Goal: Transaction & Acquisition: Purchase product/service

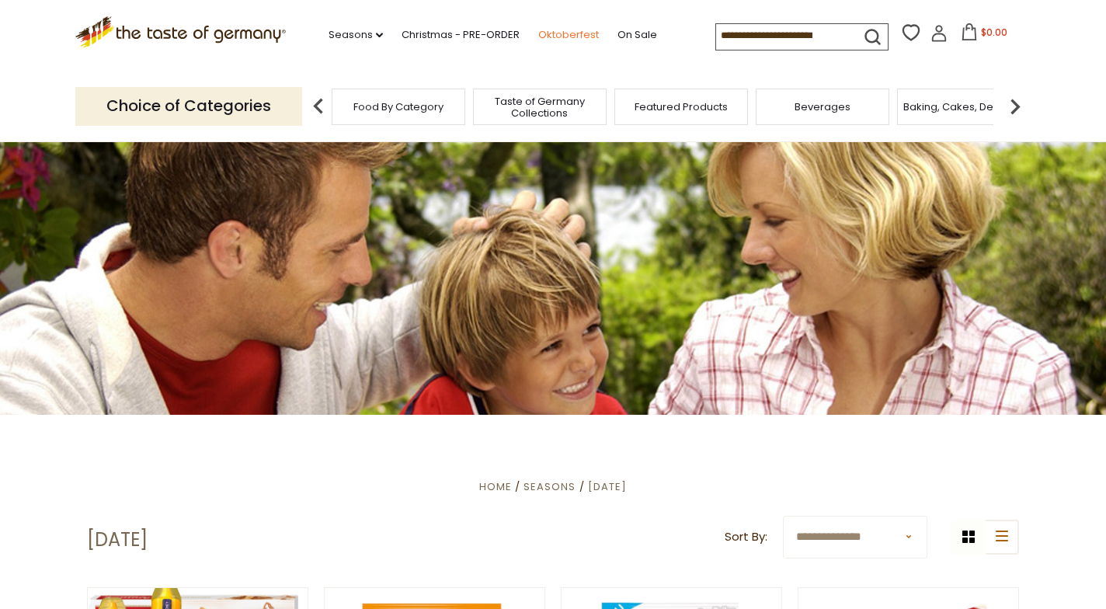
click at [538, 32] on link "Oktoberfest" at bounding box center [568, 34] width 61 height 17
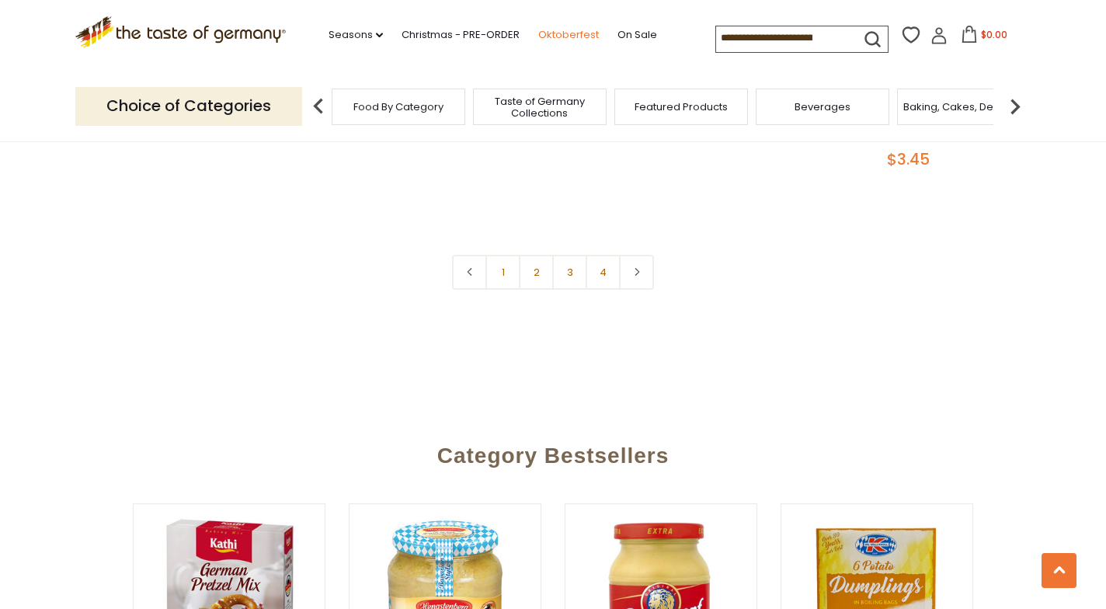
scroll to position [3883, 0]
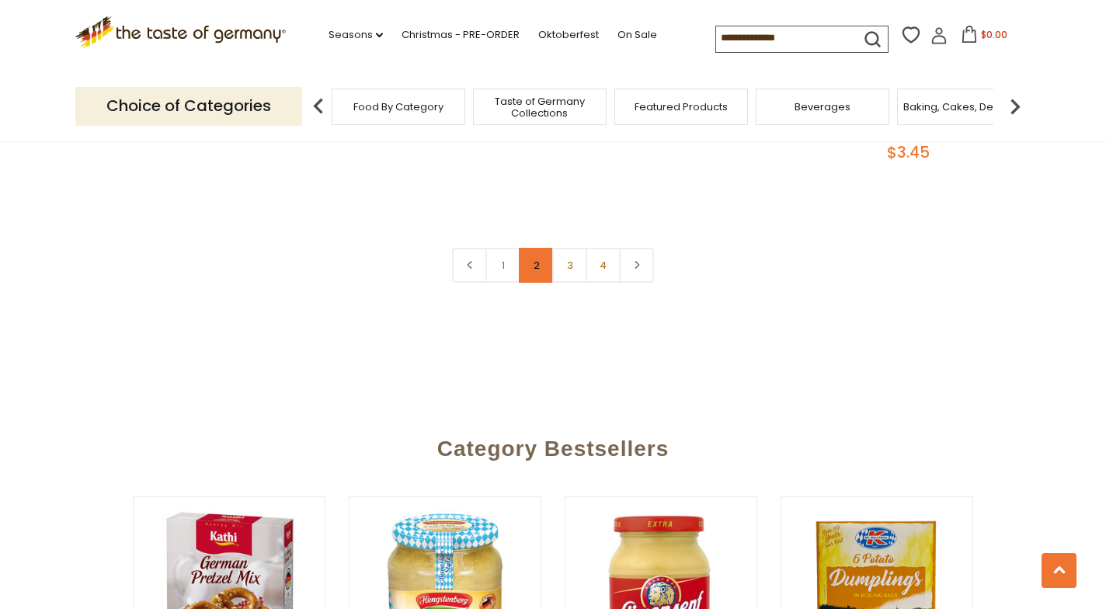
click at [540, 248] on link "2" at bounding box center [536, 265] width 35 height 35
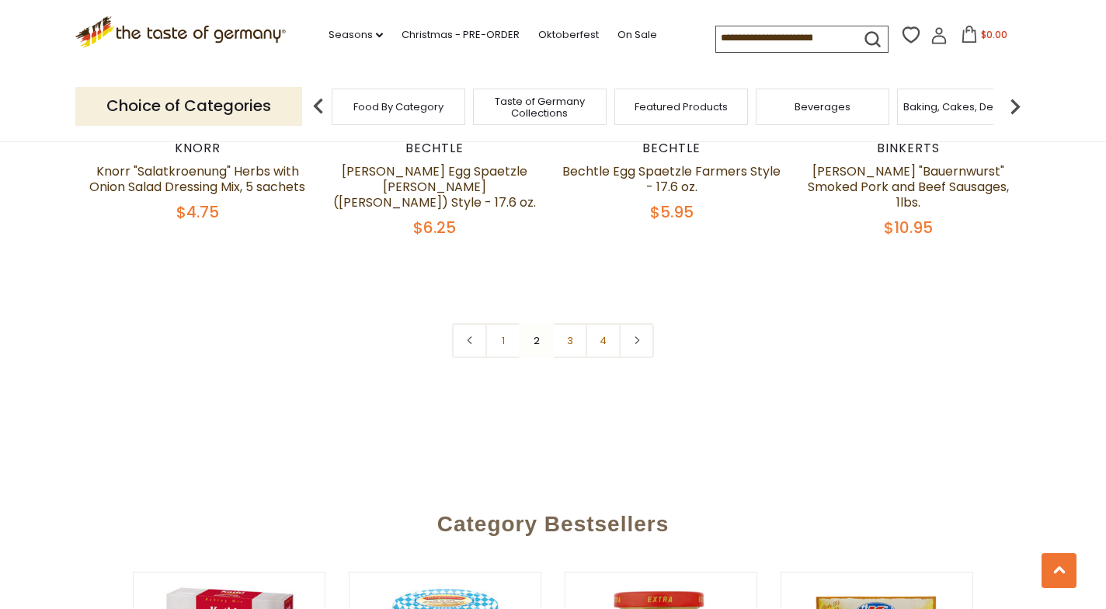
scroll to position [3778, 0]
click at [571, 322] on link "3" at bounding box center [569, 339] width 35 height 35
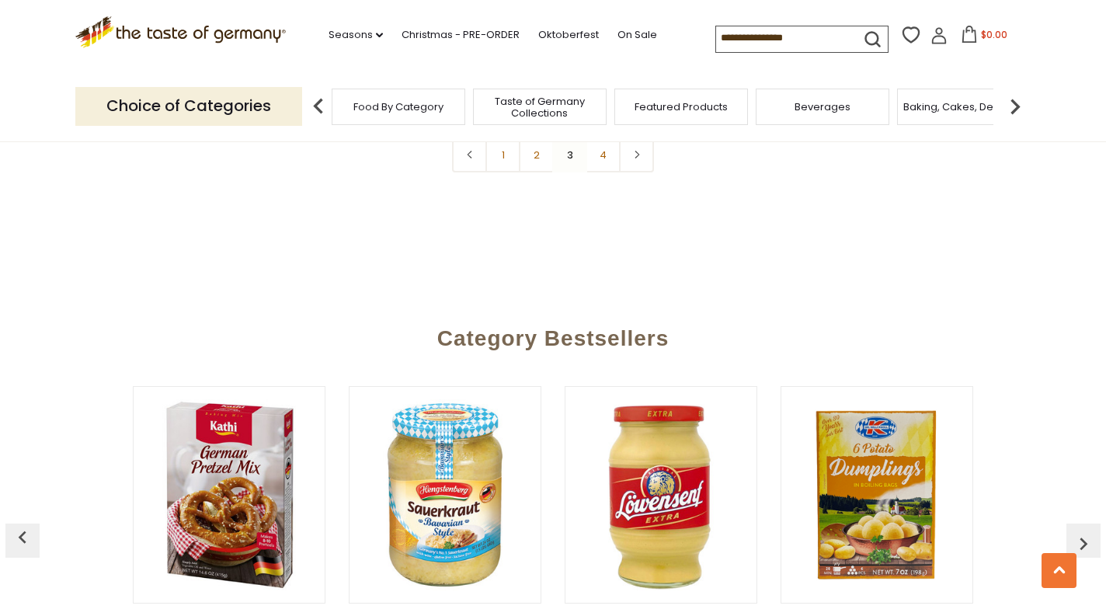
scroll to position [3857, 0]
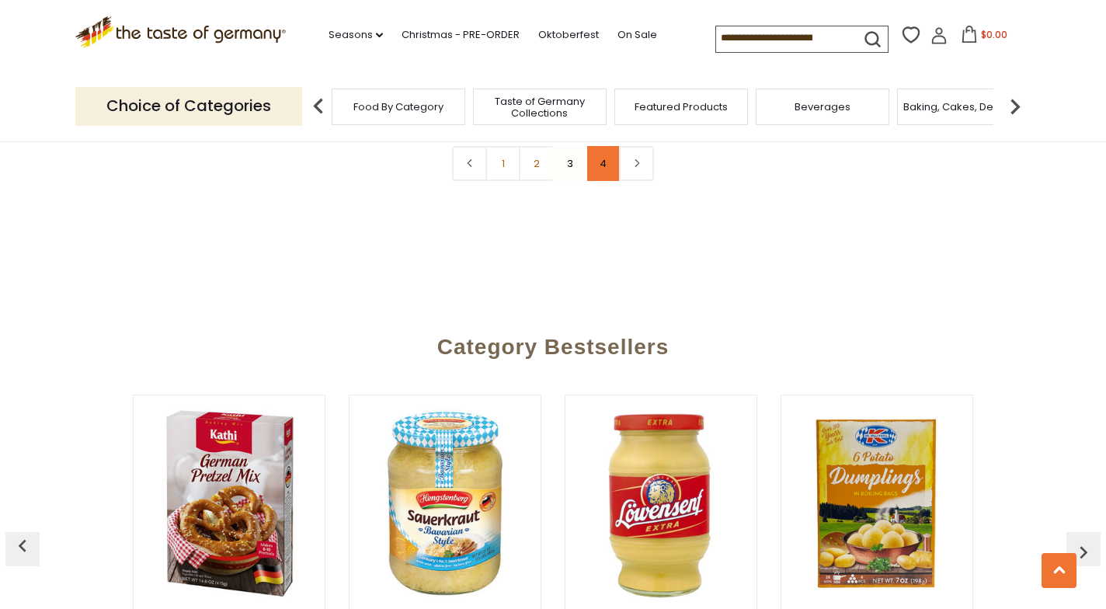
click at [603, 162] on link "4" at bounding box center [602, 163] width 35 height 35
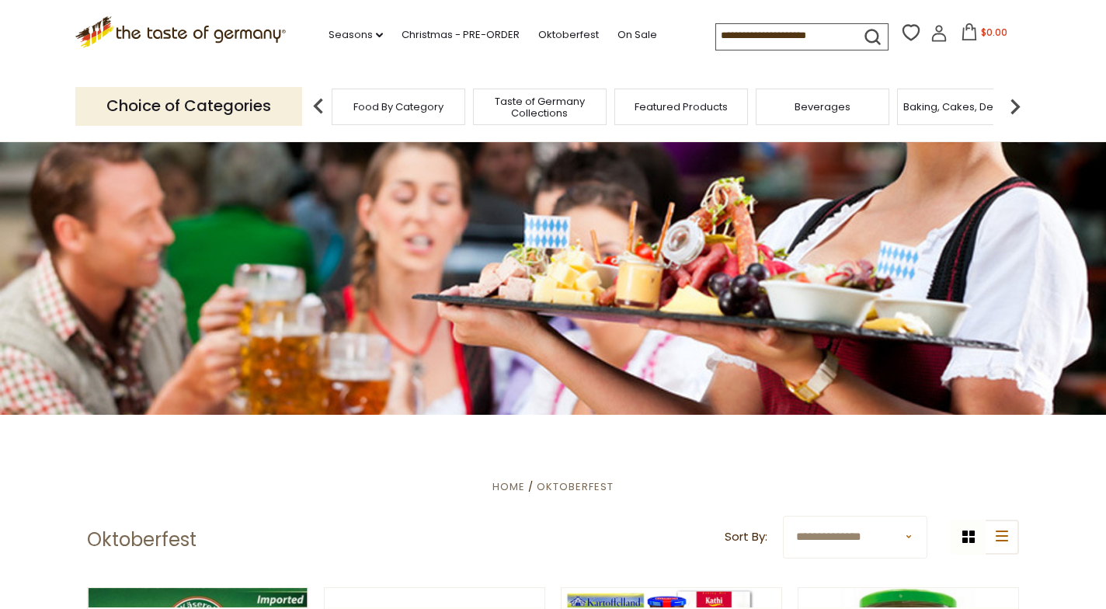
scroll to position [0, 0]
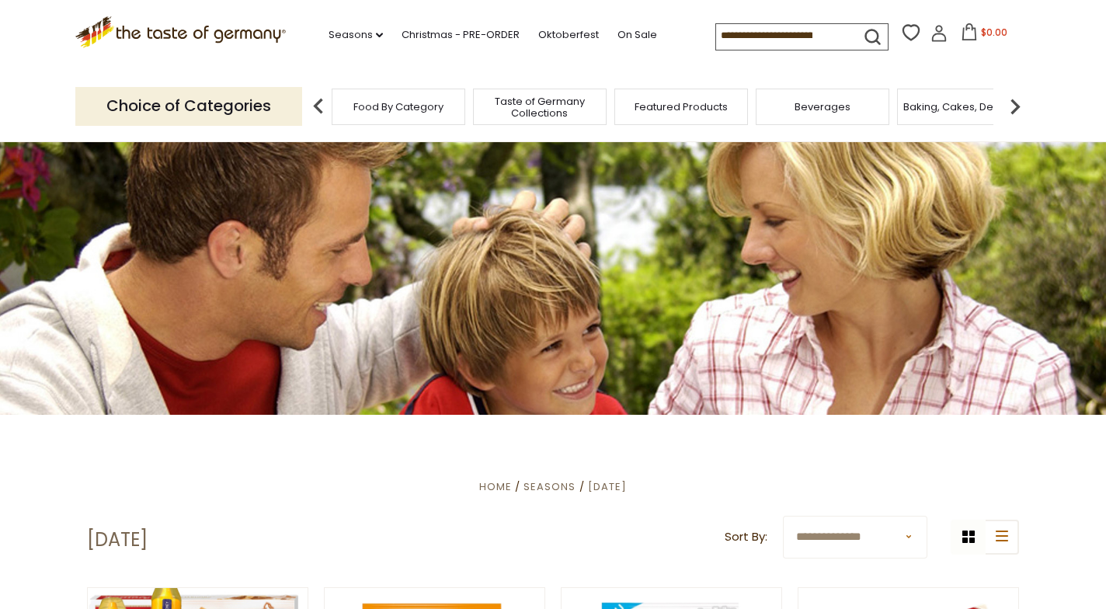
click at [972, 105] on span "Baking, Cakes, Desserts" at bounding box center [963, 107] width 120 height 12
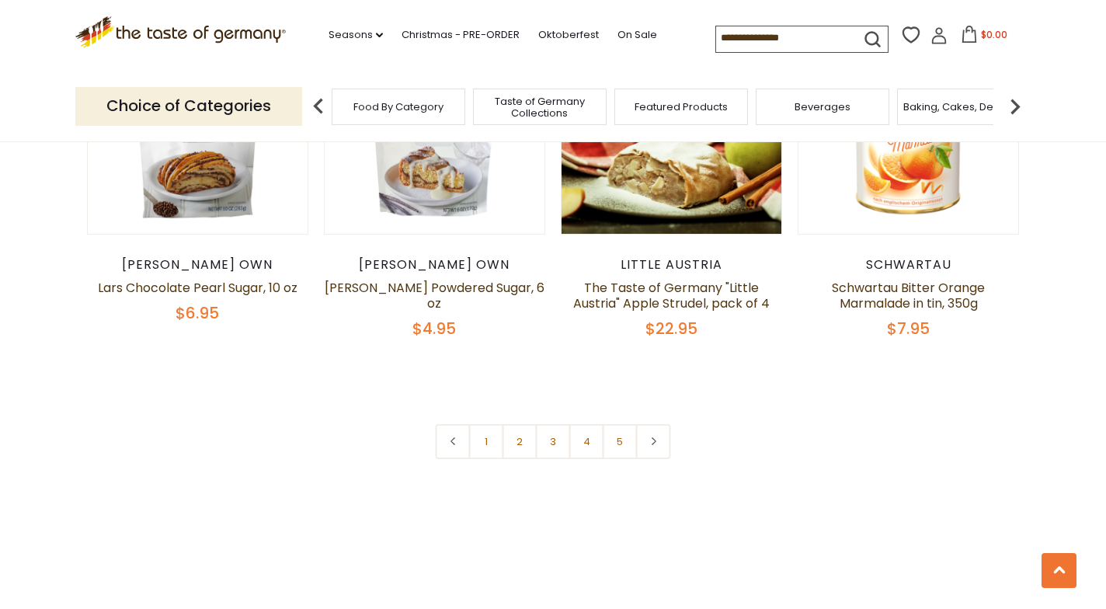
scroll to position [3663, 0]
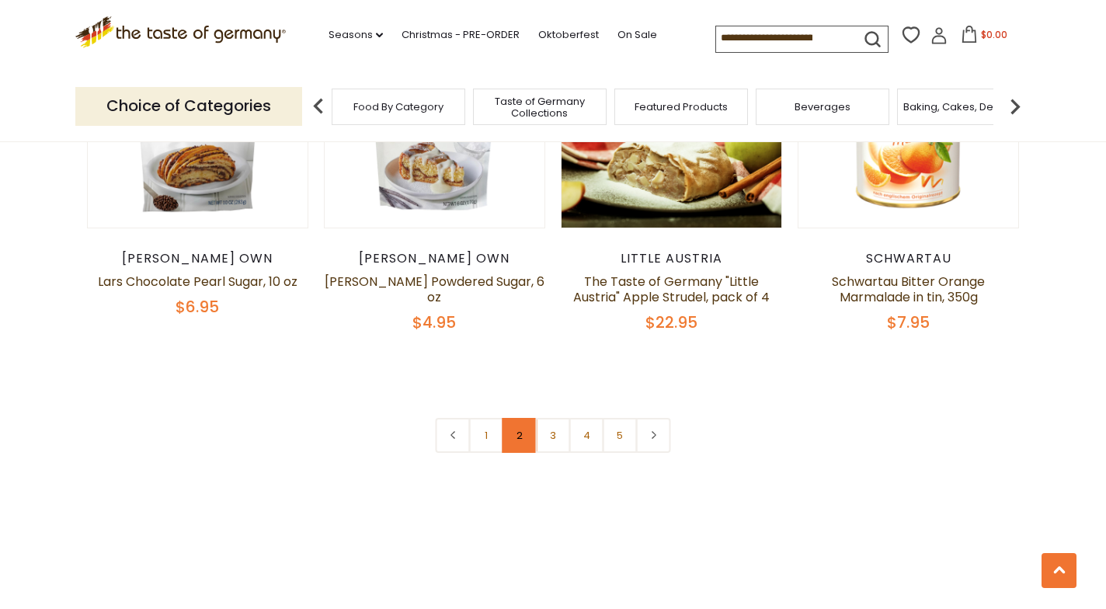
click at [520, 418] on link "2" at bounding box center [519, 435] width 35 height 35
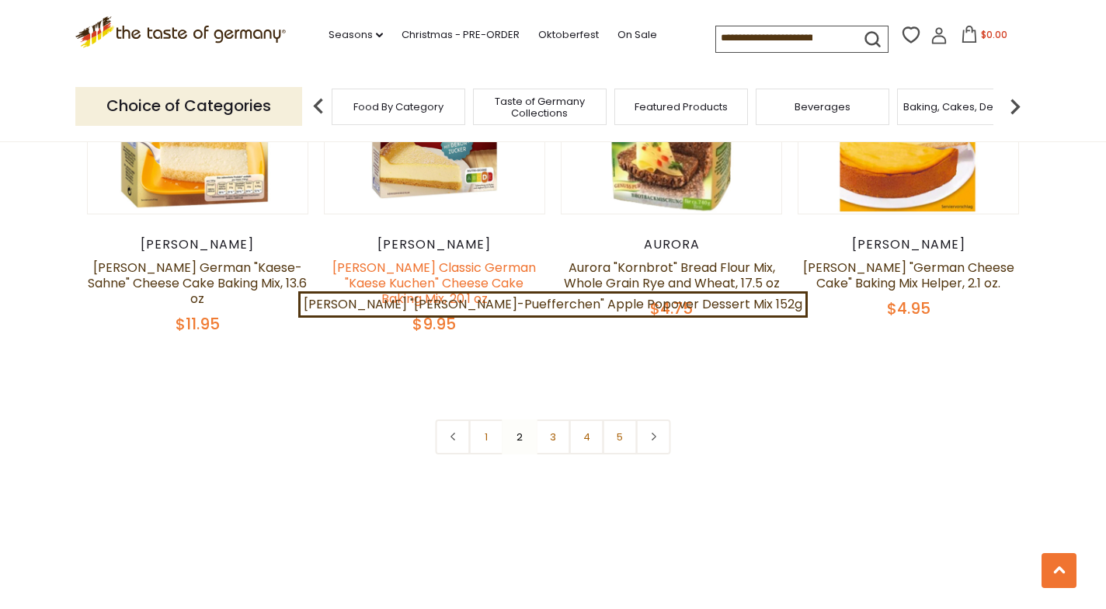
scroll to position [3632, 0]
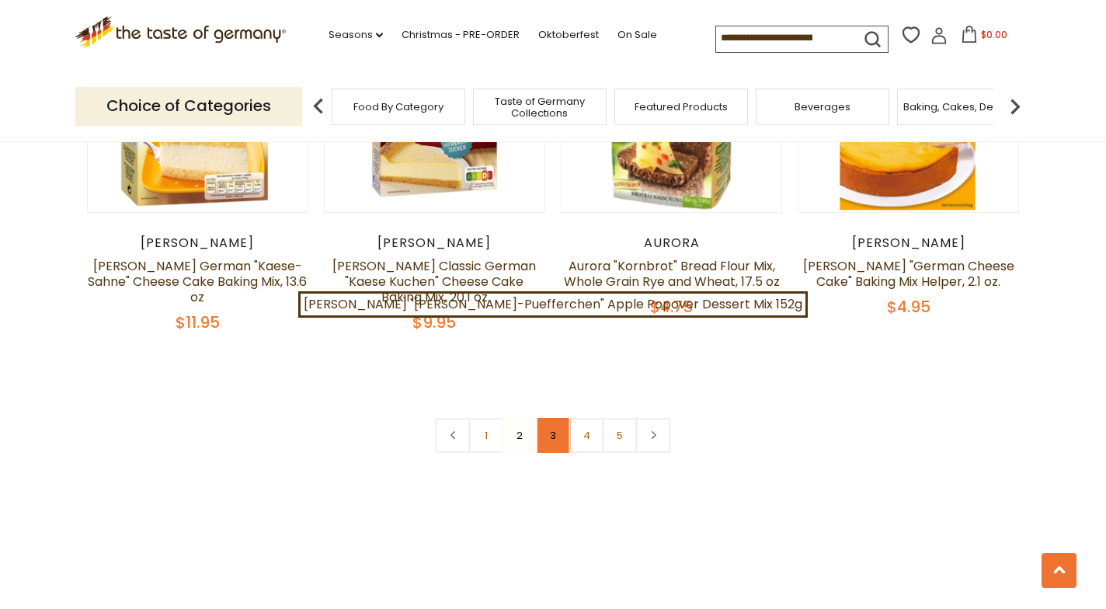
click at [552, 418] on link "3" at bounding box center [553, 435] width 35 height 35
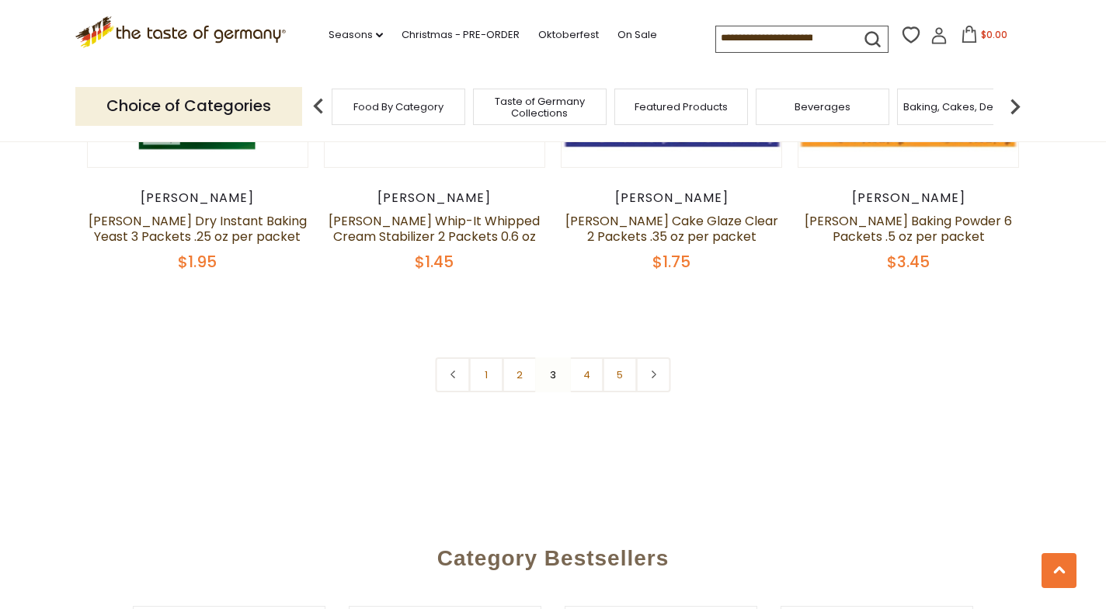
scroll to position [3729, 0]
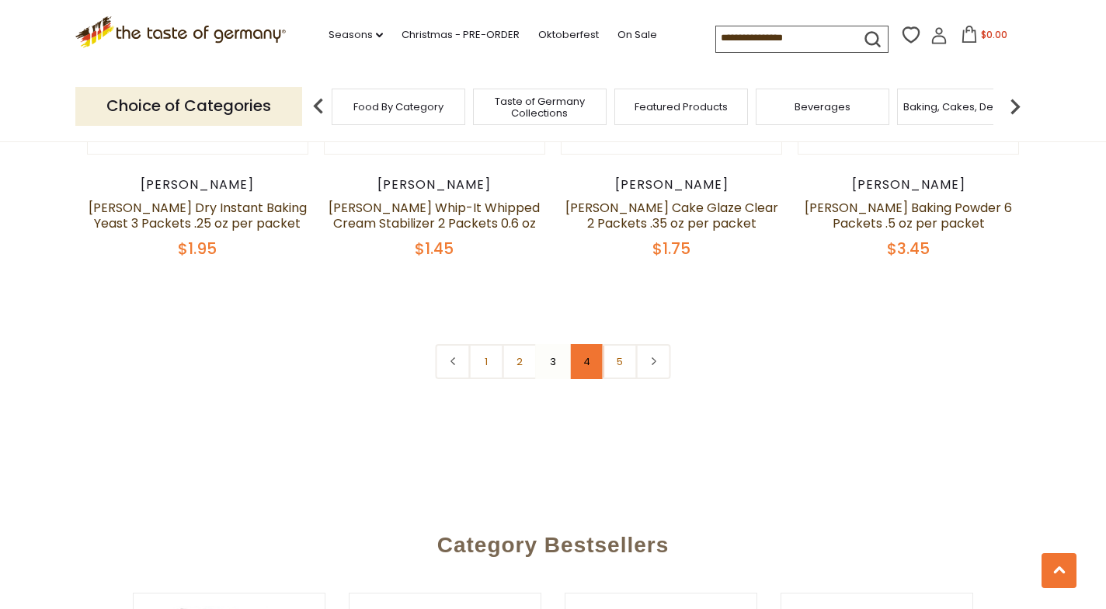
click at [589, 344] on link "4" at bounding box center [586, 361] width 35 height 35
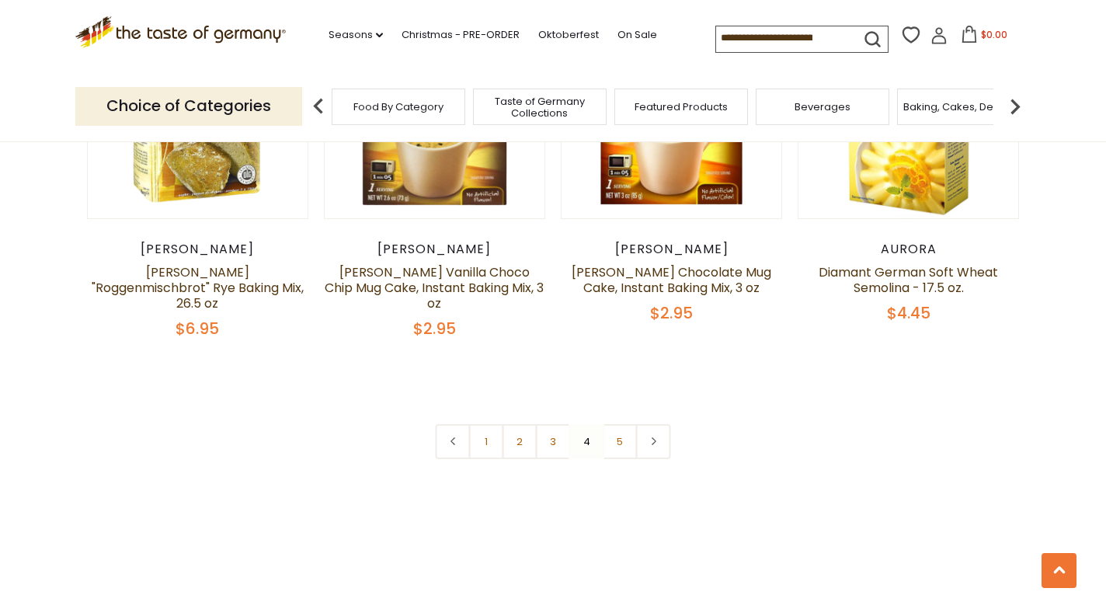
scroll to position [3658, 0]
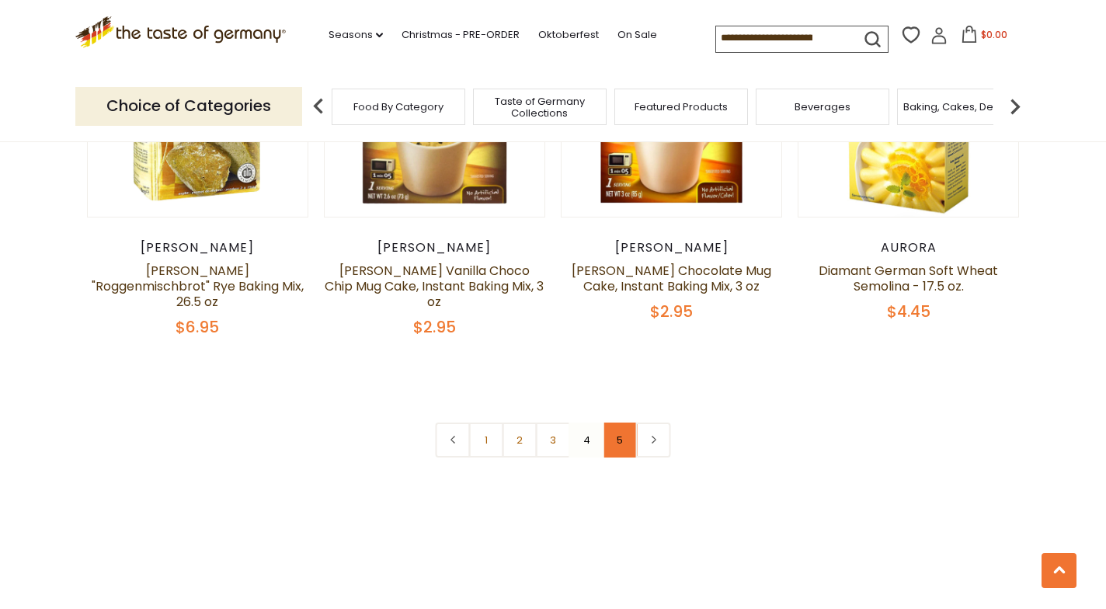
click at [620, 422] on link "5" at bounding box center [620, 439] width 35 height 35
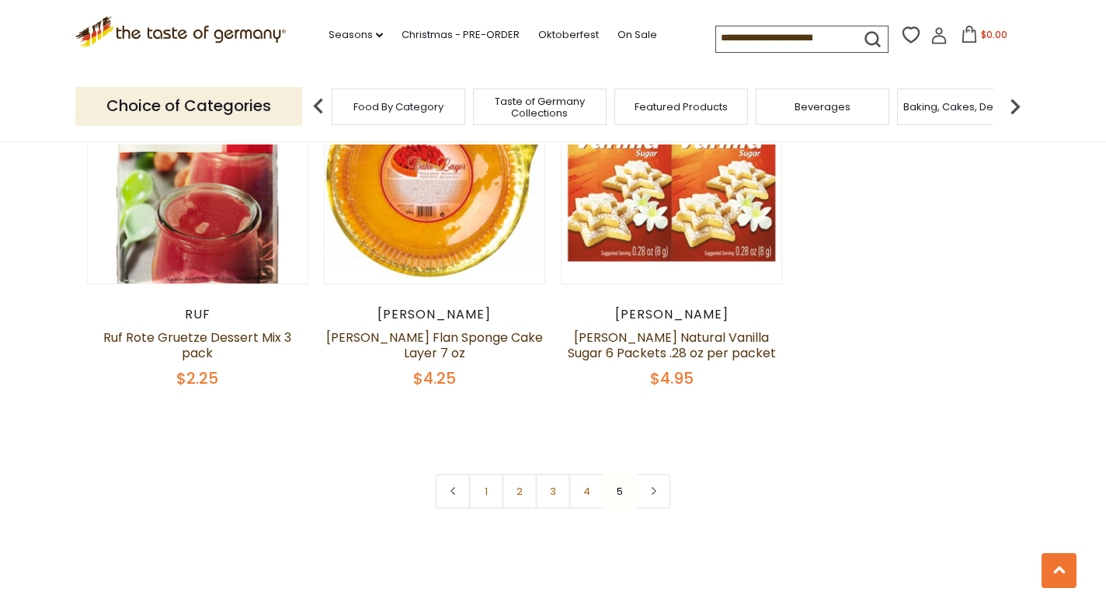
scroll to position [2461, 0]
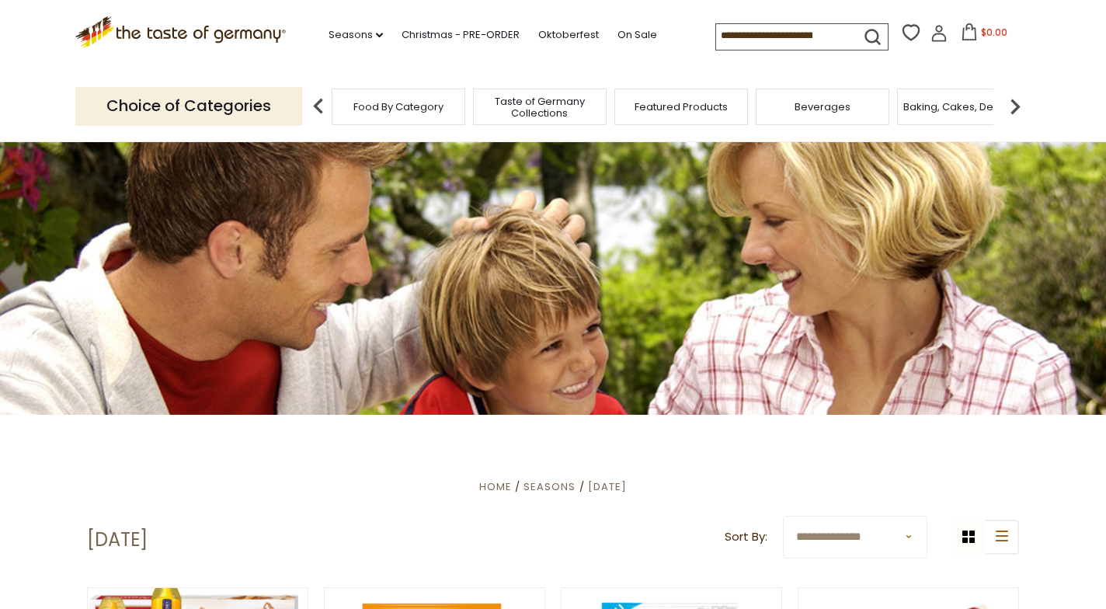
click at [402, 112] on div "Food By Category" at bounding box center [399, 107] width 134 height 36
click at [371, 101] on span "Food By Category" at bounding box center [391, 107] width 90 height 12
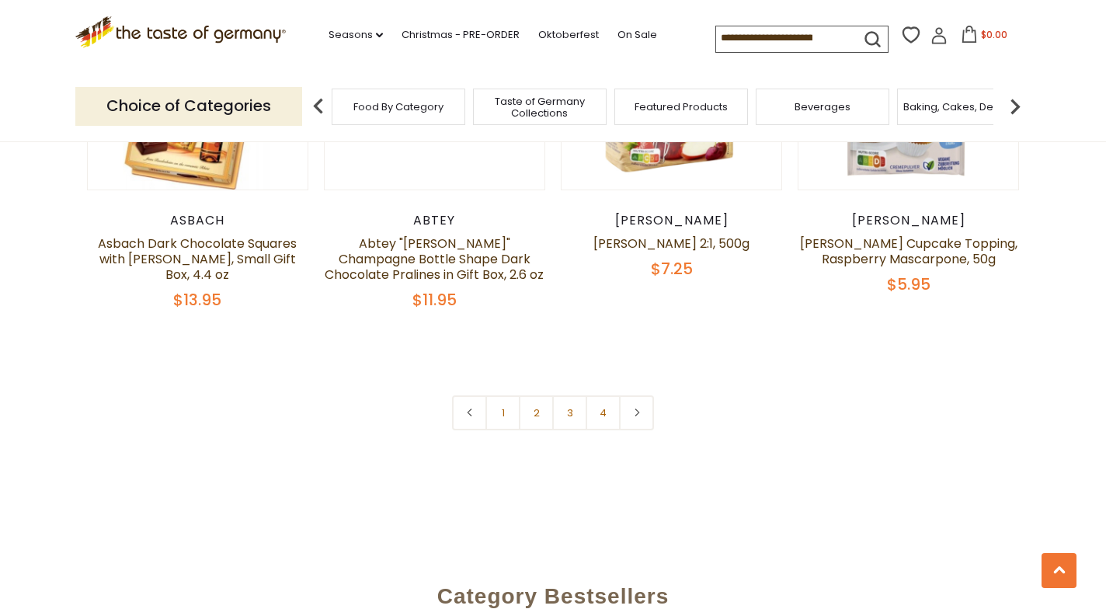
scroll to position [3442, 0]
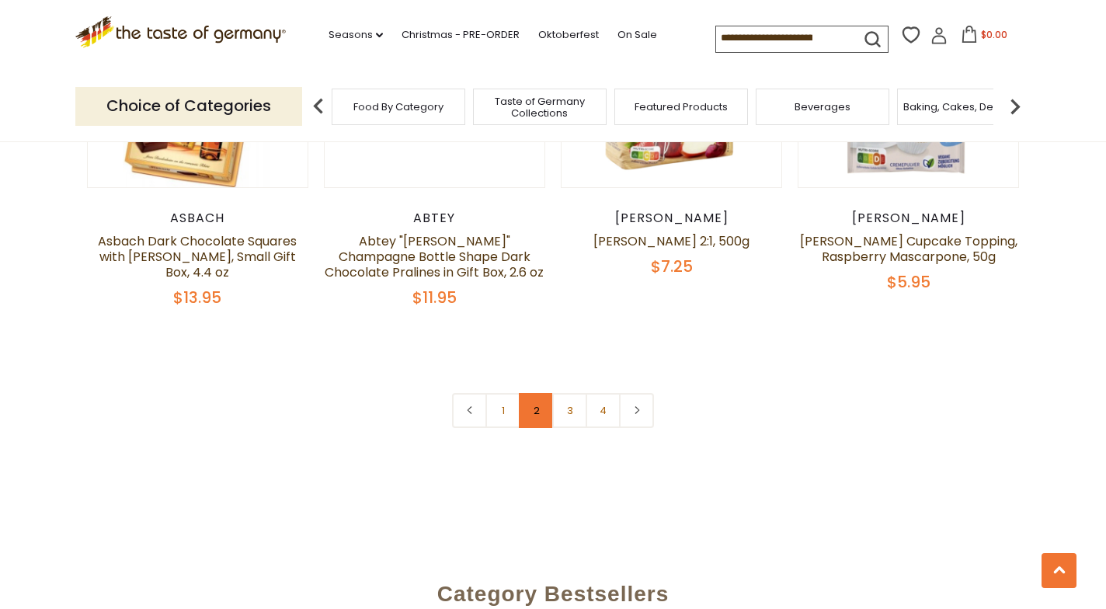
click at [535, 393] on link "2" at bounding box center [536, 410] width 35 height 35
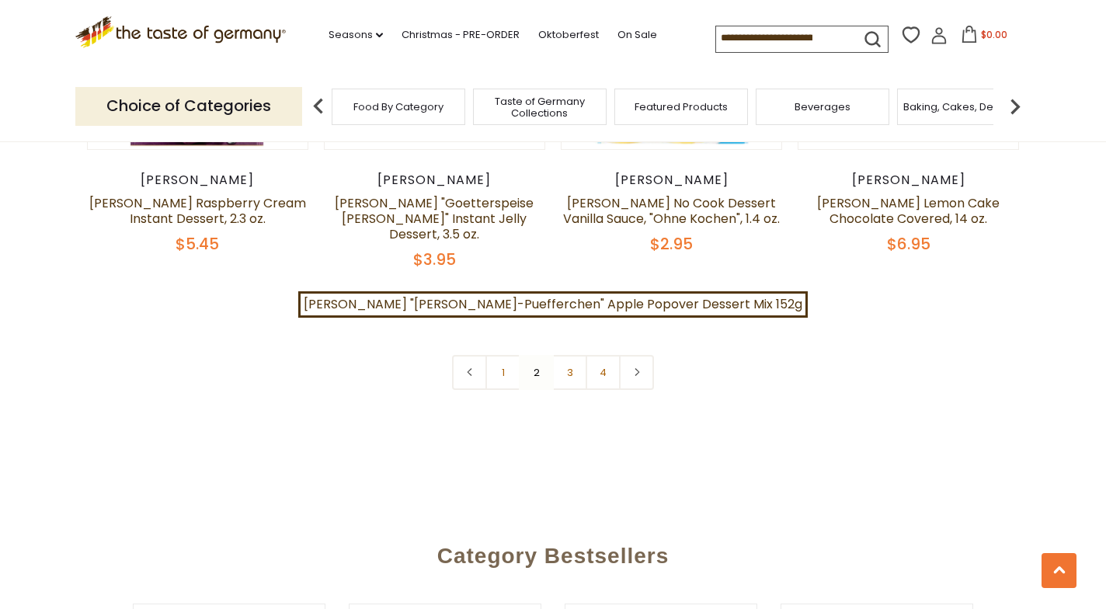
scroll to position [3516, 0]
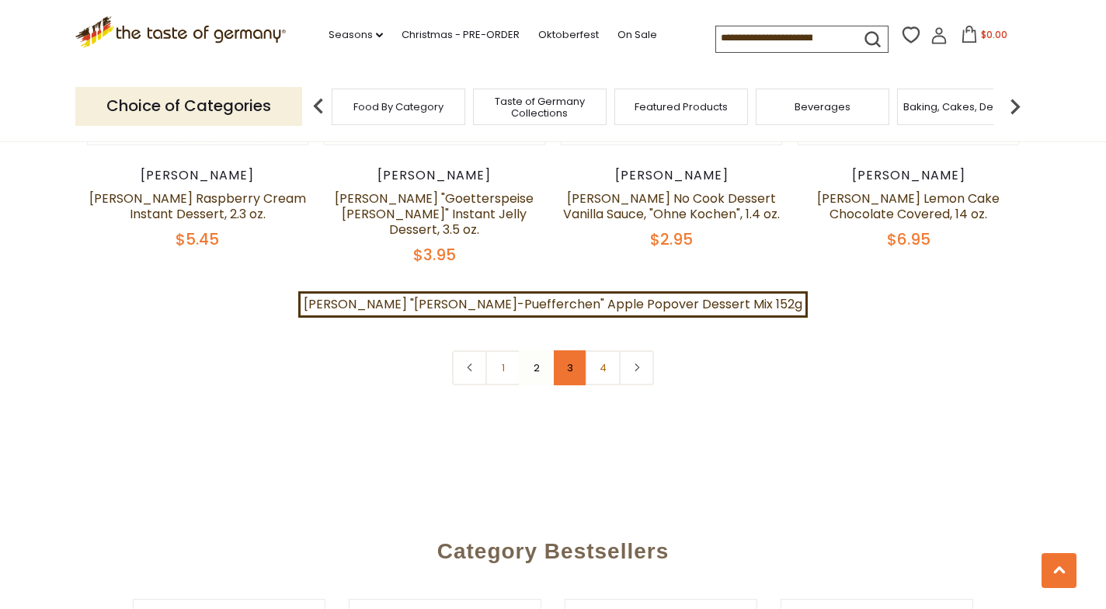
click at [567, 350] on link "3" at bounding box center [569, 367] width 35 height 35
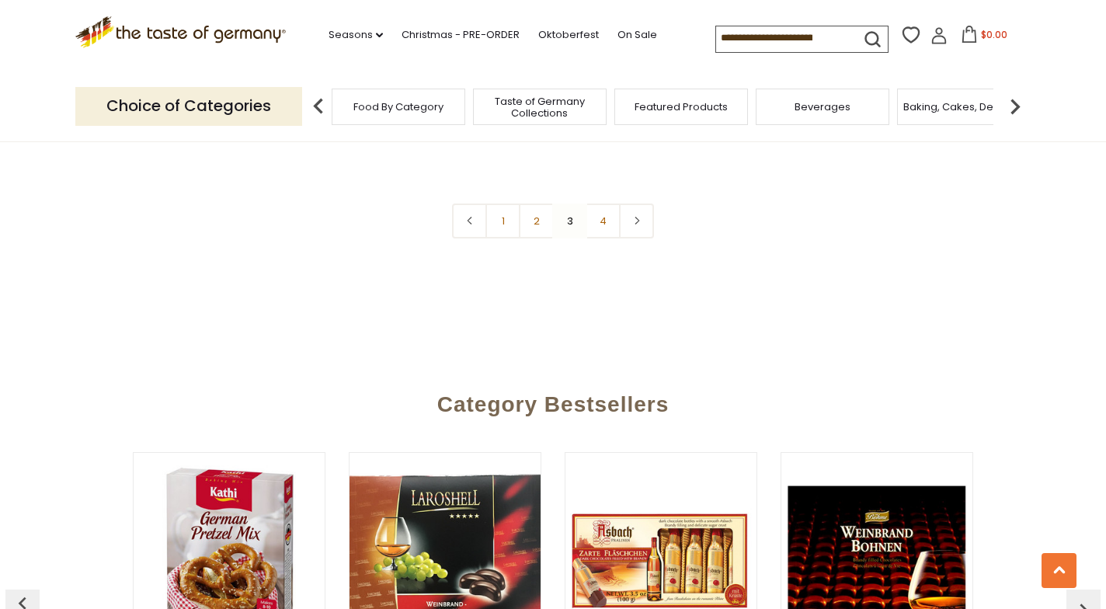
scroll to position [3640, 0]
click at [601, 203] on link "4" at bounding box center [602, 220] width 35 height 35
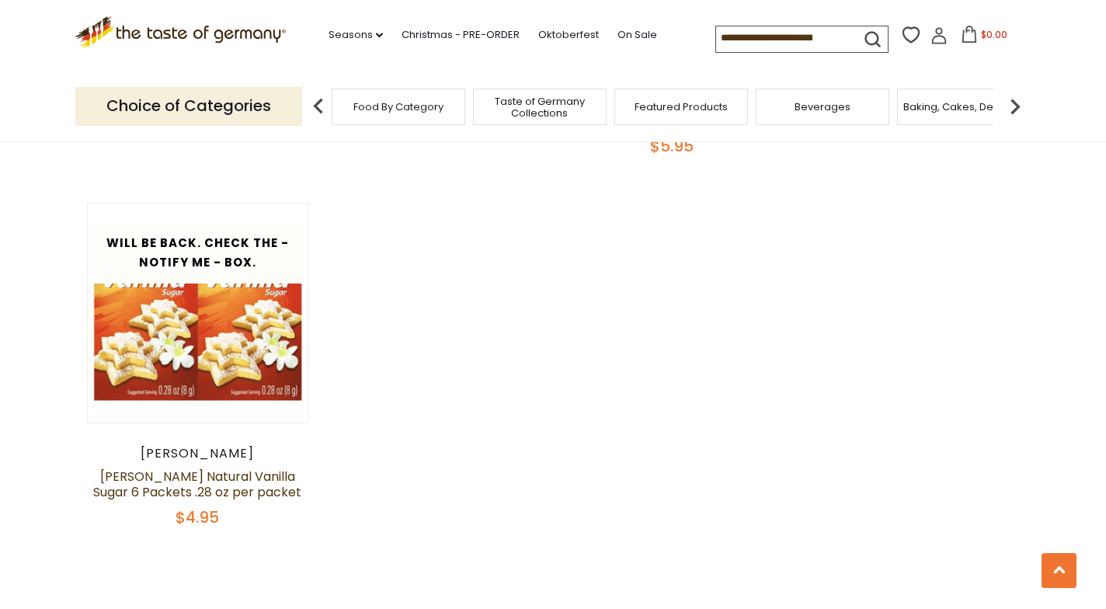
scroll to position [2045, 0]
click at [393, 101] on span "Food By Category" at bounding box center [398, 107] width 90 height 12
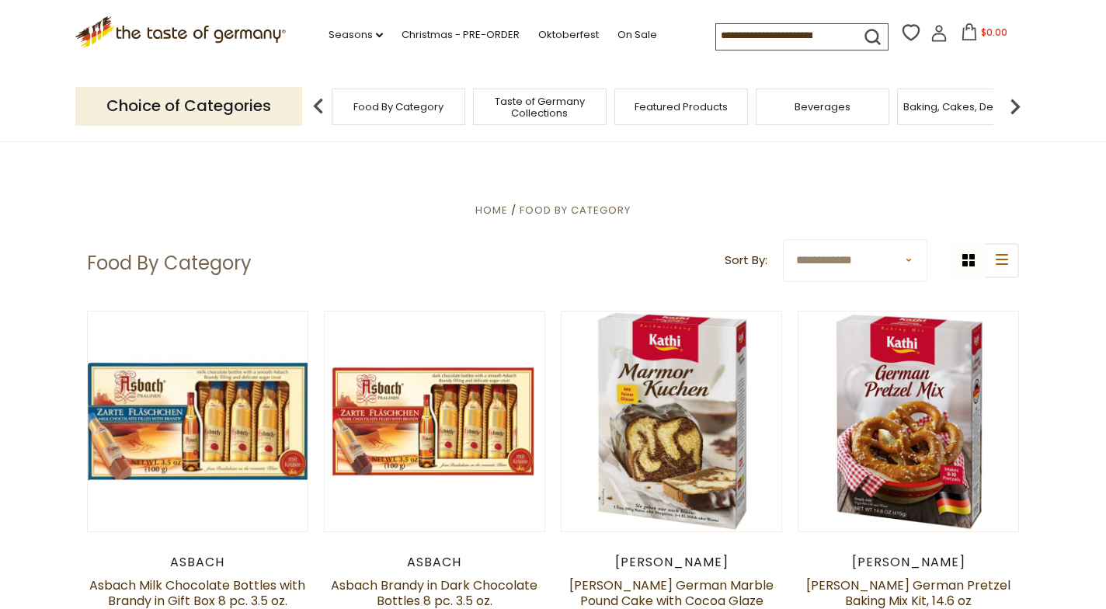
click at [318, 102] on img at bounding box center [318, 106] width 31 height 31
click at [315, 99] on img at bounding box center [318, 106] width 31 height 31
click at [678, 101] on span "Featured Products" at bounding box center [680, 107] width 93 height 12
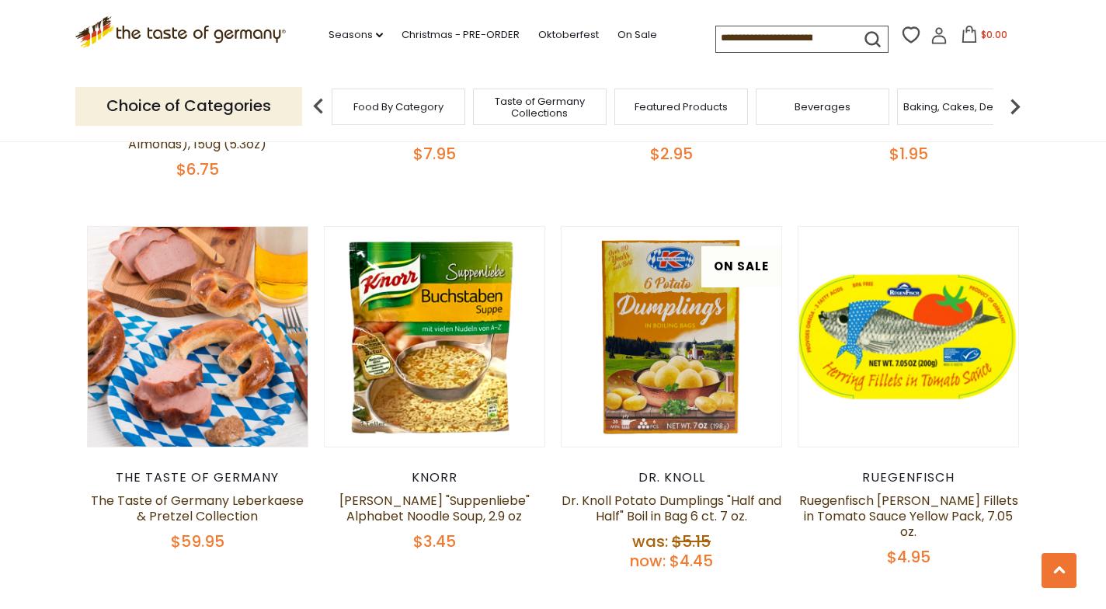
scroll to position [861, 0]
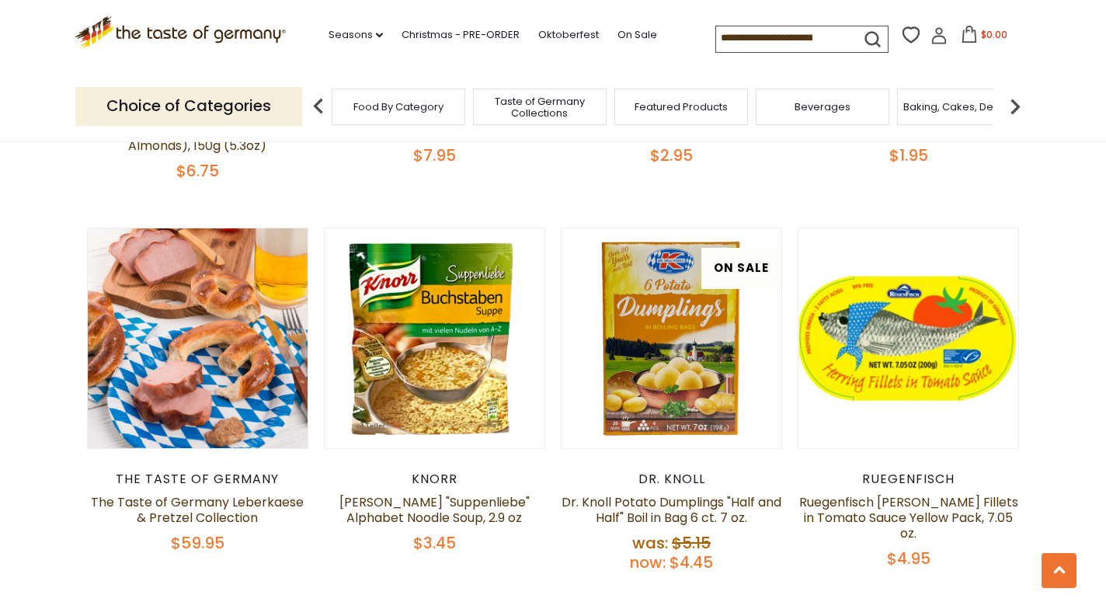
click at [1018, 101] on img at bounding box center [1014, 106] width 31 height 31
click at [311, 100] on img at bounding box center [318, 106] width 31 height 31
click at [519, 97] on span "Taste of Germany Collections" at bounding box center [532, 107] width 124 height 23
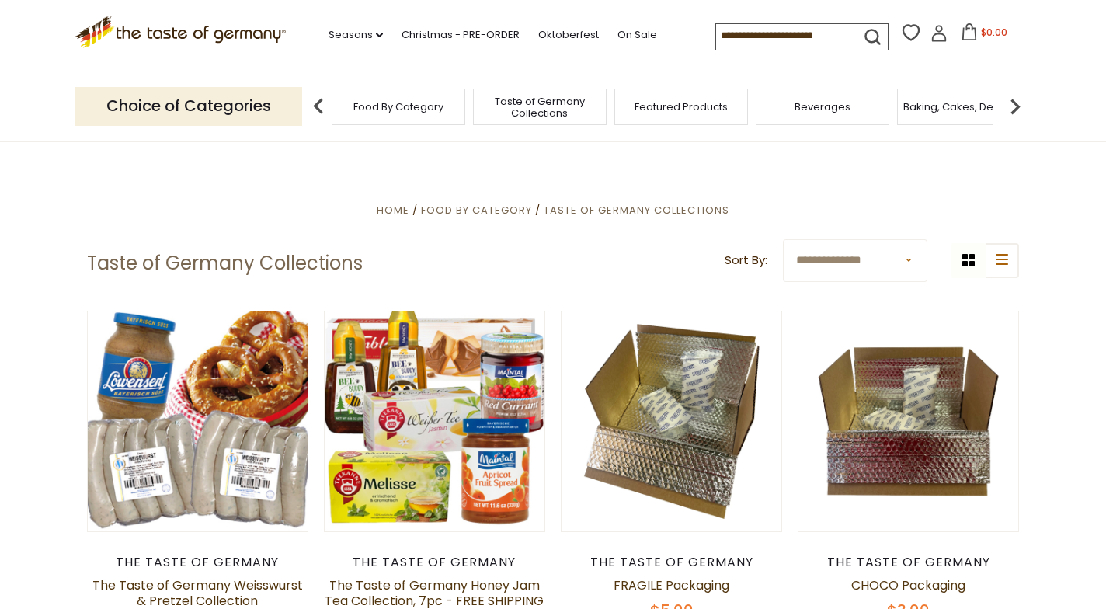
click at [655, 106] on span "Featured Products" at bounding box center [680, 107] width 93 height 12
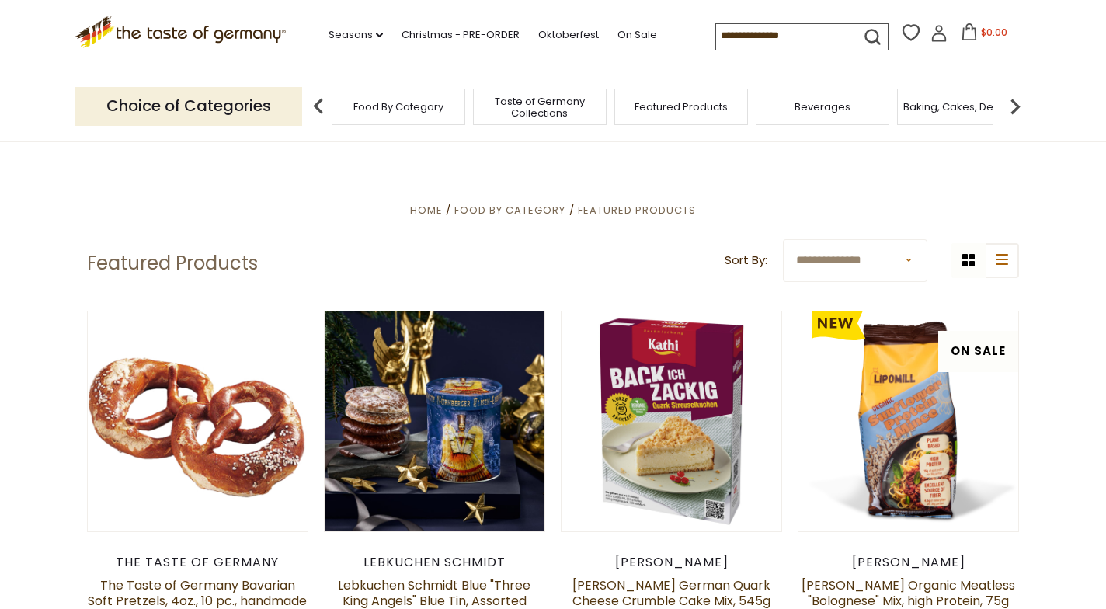
click at [716, 33] on input at bounding box center [781, 35] width 131 height 22
click at [523, 204] on span "Food By Category" at bounding box center [509, 210] width 111 height 15
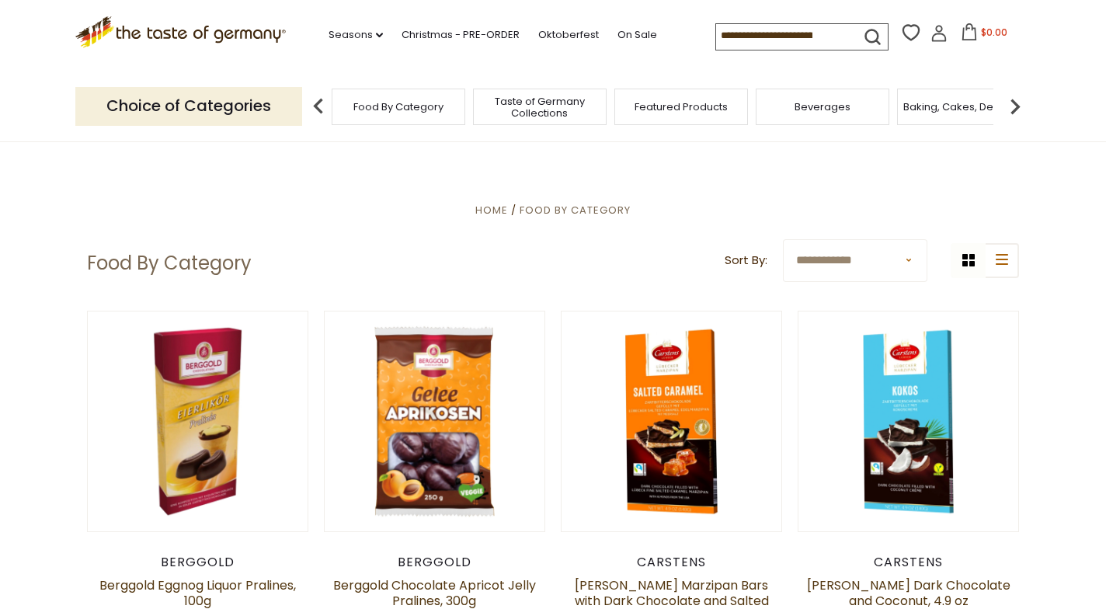
click at [716, 32] on input at bounding box center [781, 35] width 131 height 22
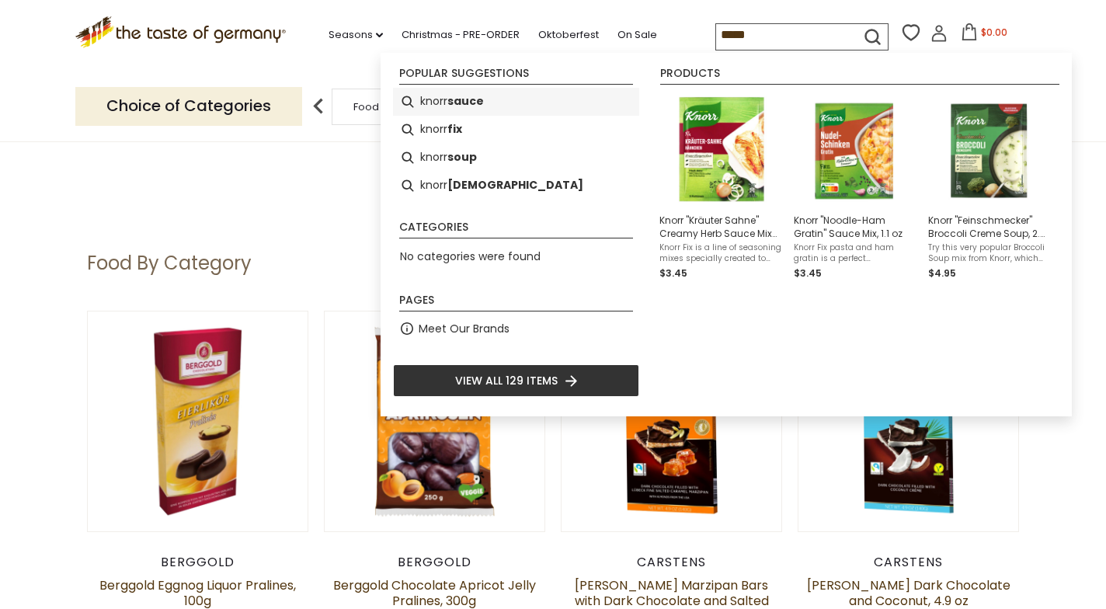
click at [441, 99] on li "knorr sauce" at bounding box center [516, 102] width 246 height 28
type input "**********"
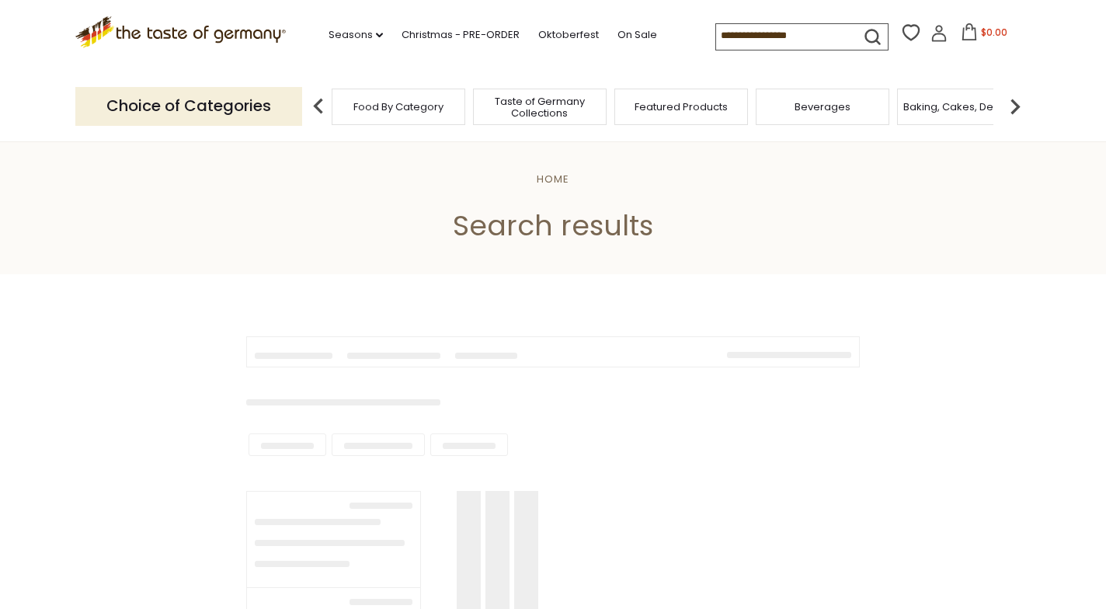
type input "**********"
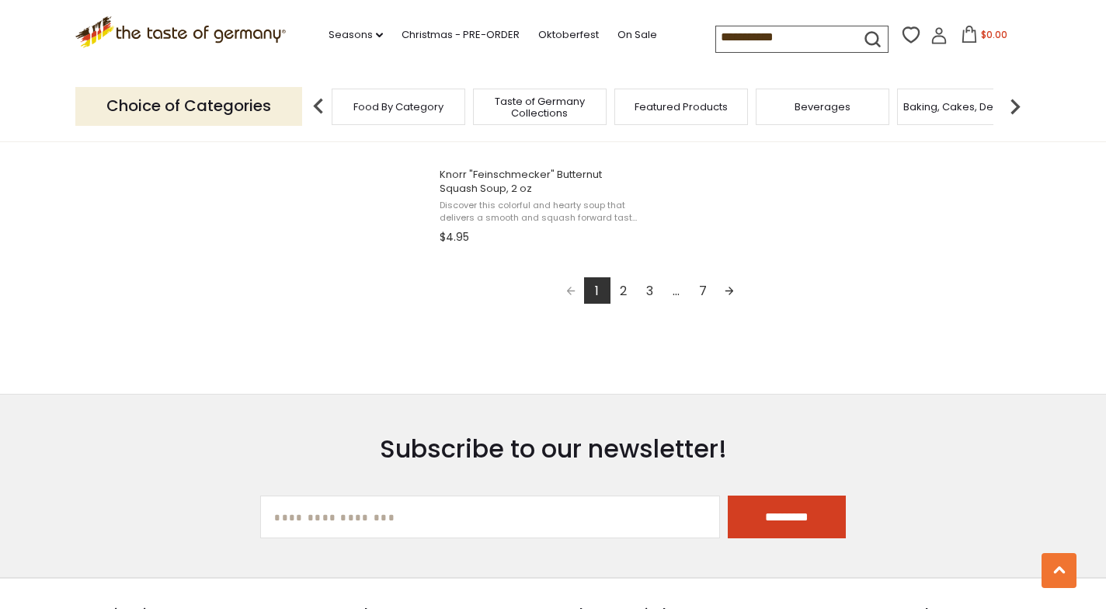
scroll to position [2880, 0]
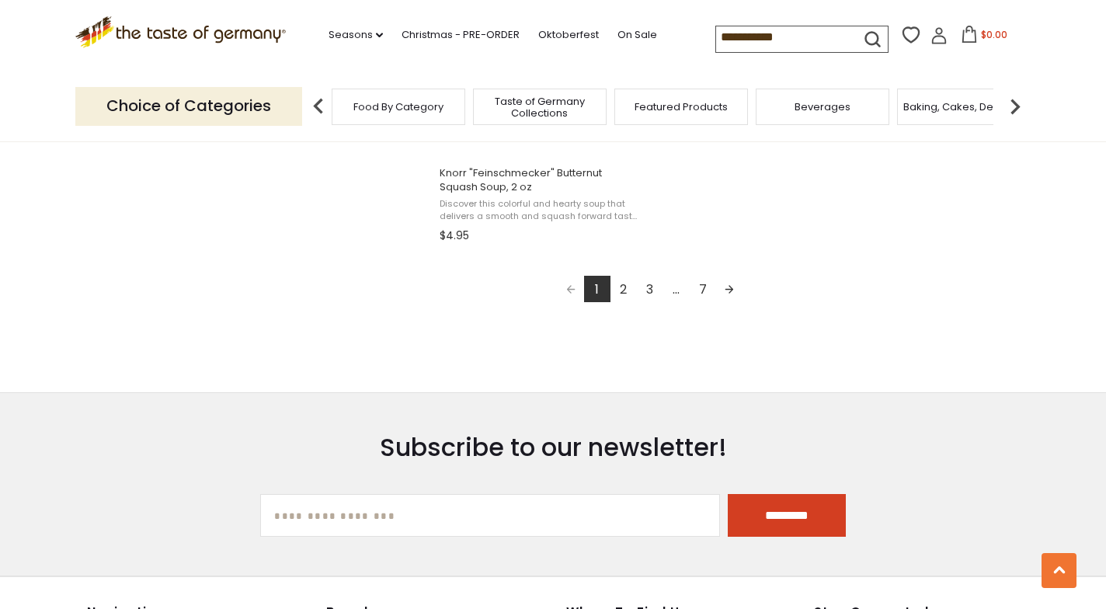
click at [623, 279] on link "2" at bounding box center [623, 289] width 26 height 26
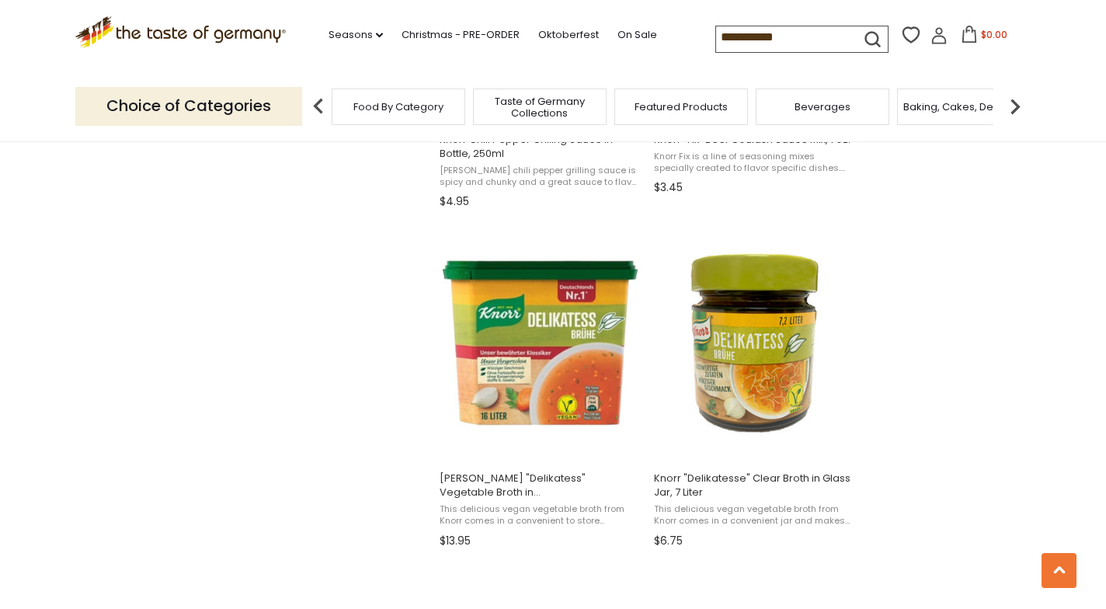
scroll to position [1221, 0]
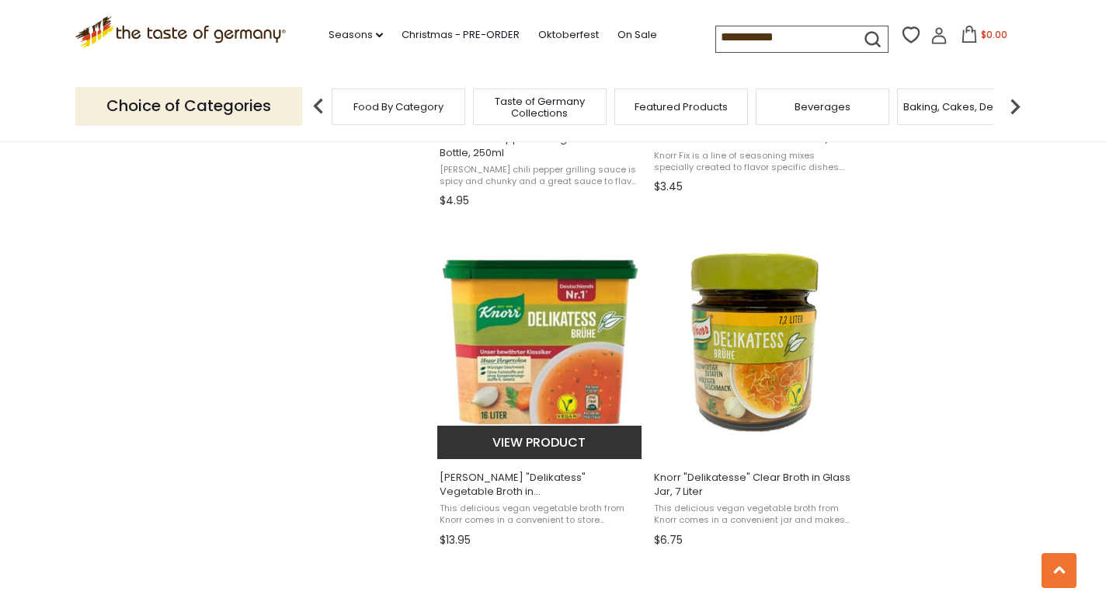
click at [544, 358] on img "Knorr" at bounding box center [540, 342] width 206 height 206
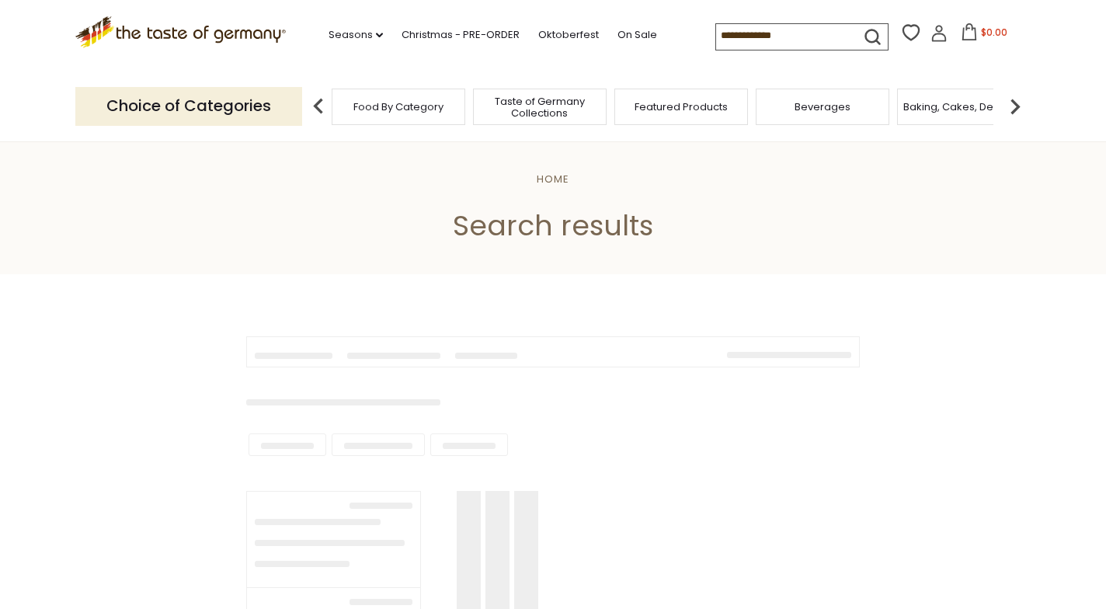
type input "**********"
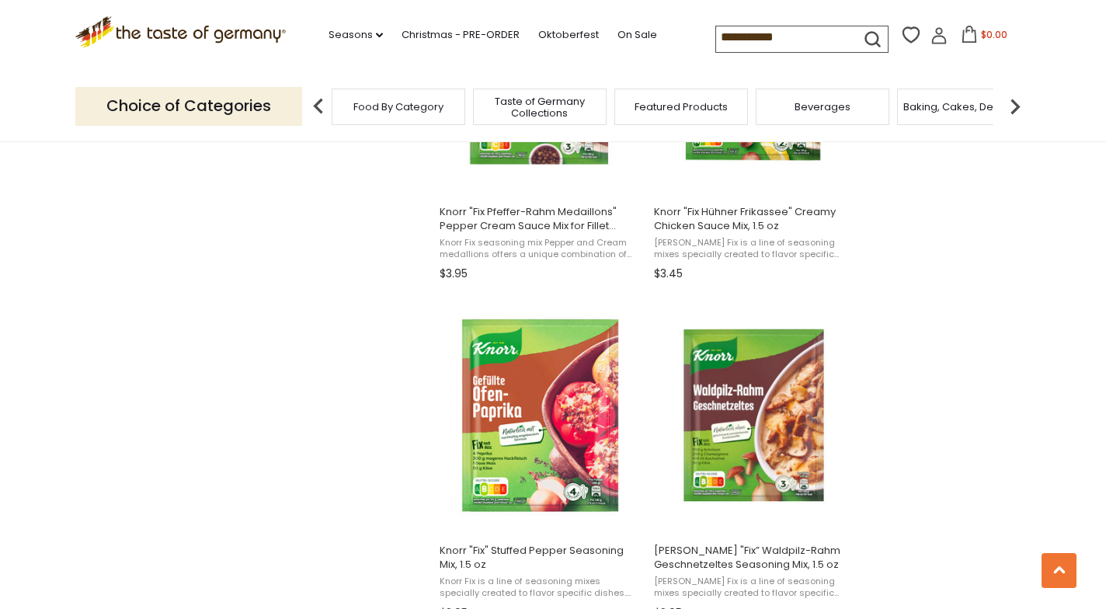
scroll to position [2166, 0]
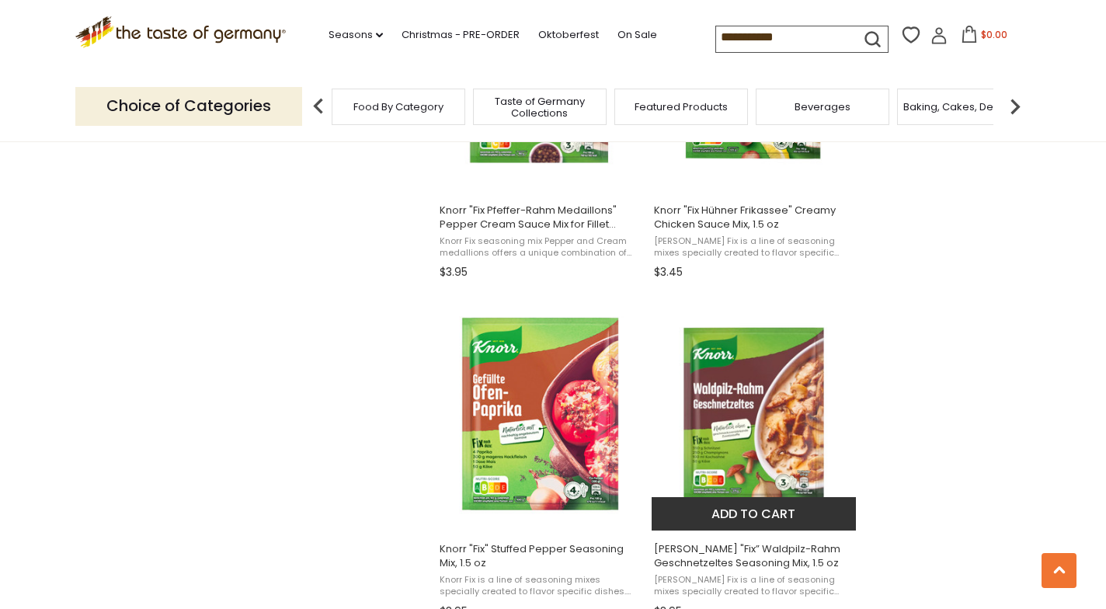
click at [717, 443] on img "Knorr" at bounding box center [754, 414] width 206 height 206
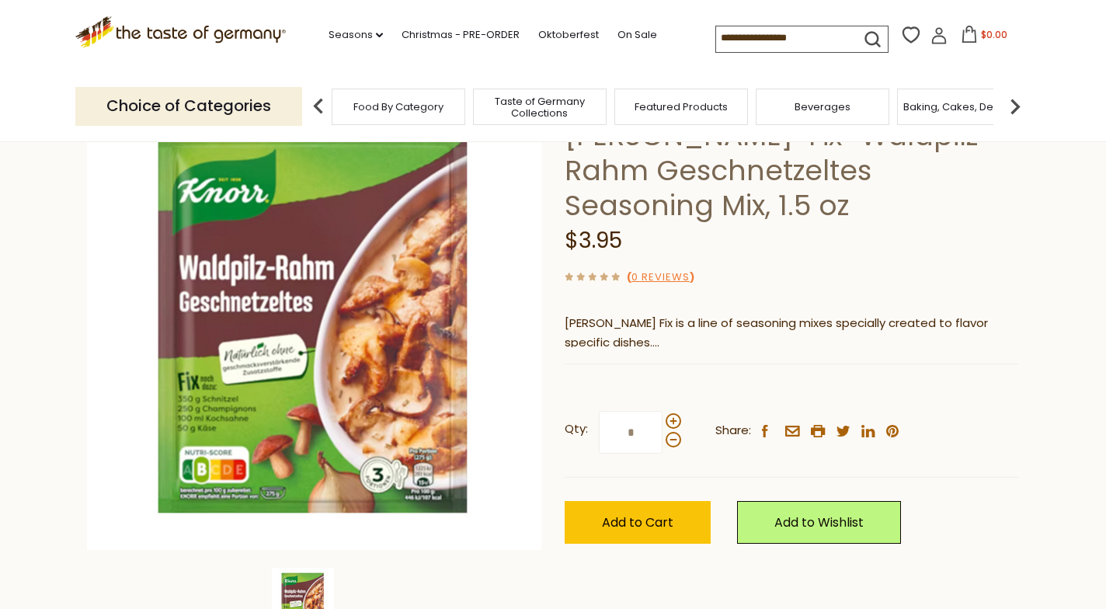
scroll to position [111, 0]
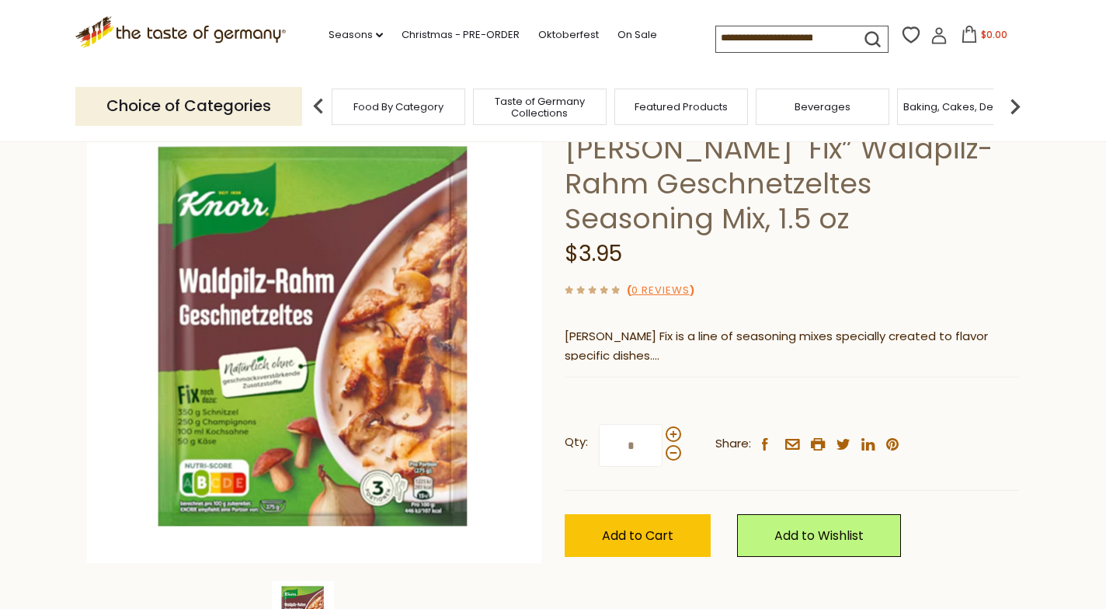
click at [628, 443] on input "*" at bounding box center [631, 445] width 64 height 43
type input "**"
click at [633, 530] on span "Add to Cart" at bounding box center [637, 535] width 71 height 18
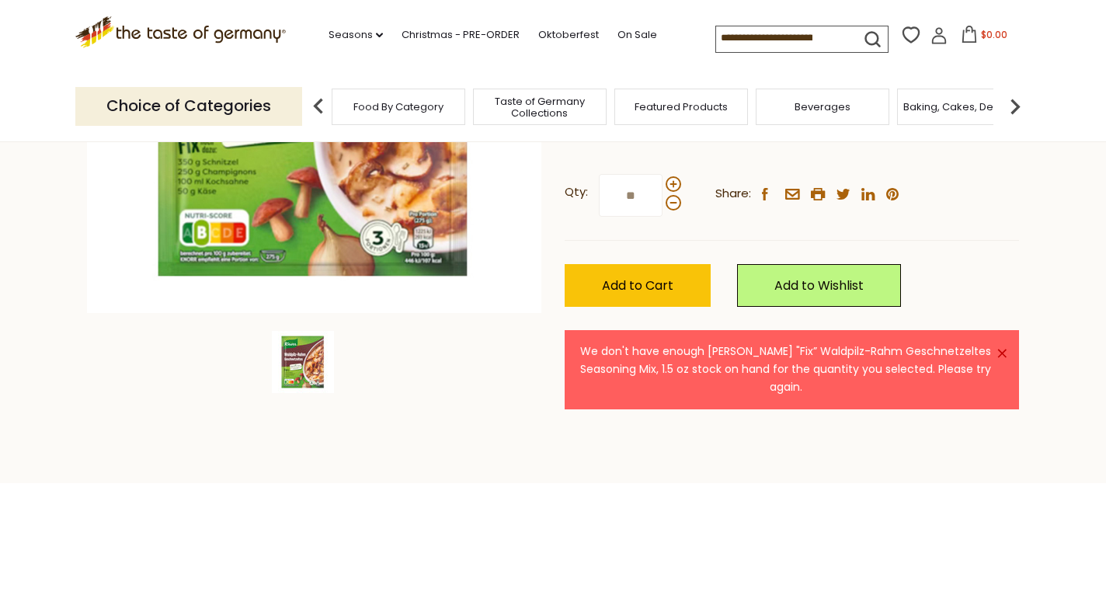
scroll to position [235, 0]
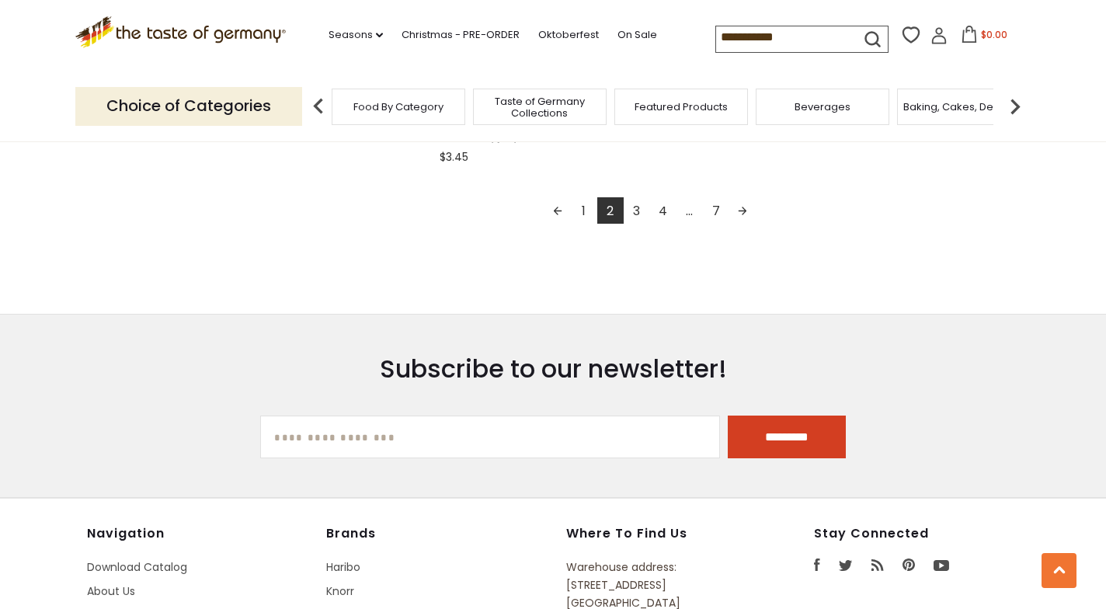
scroll to position [2960, 0]
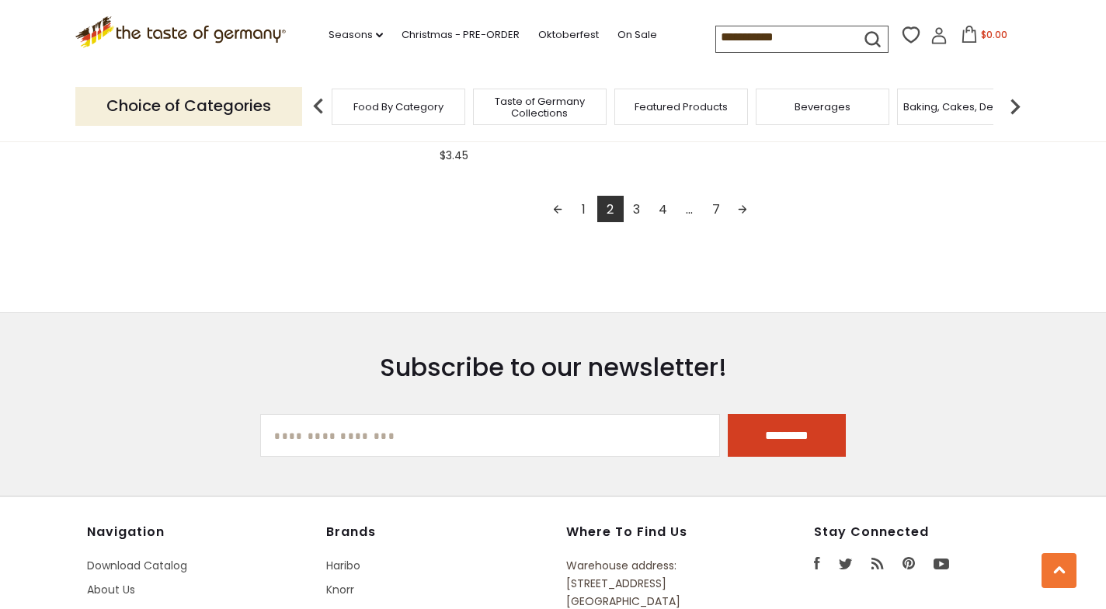
click at [636, 203] on link "3" at bounding box center [637, 209] width 26 height 26
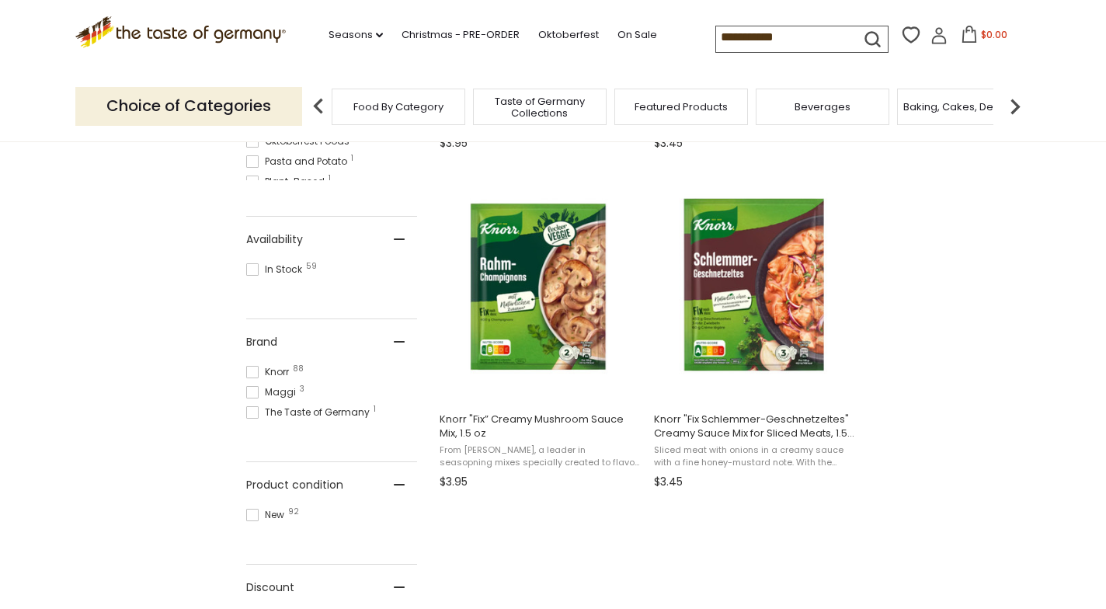
scroll to position [618, 0]
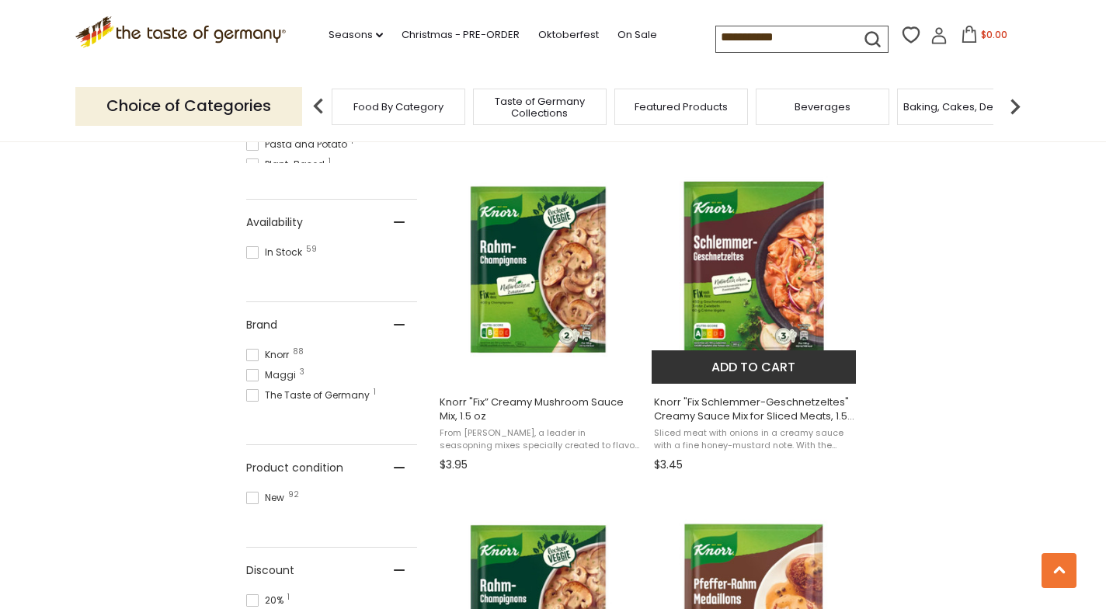
click at [763, 280] on img "Knorr" at bounding box center [754, 268] width 206 height 206
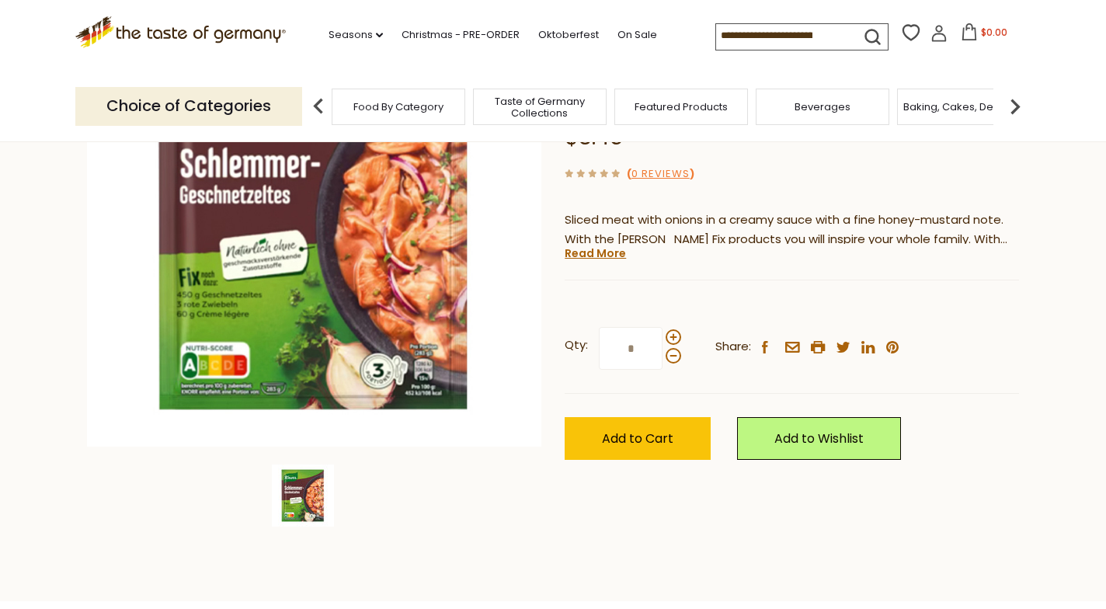
scroll to position [229, 0]
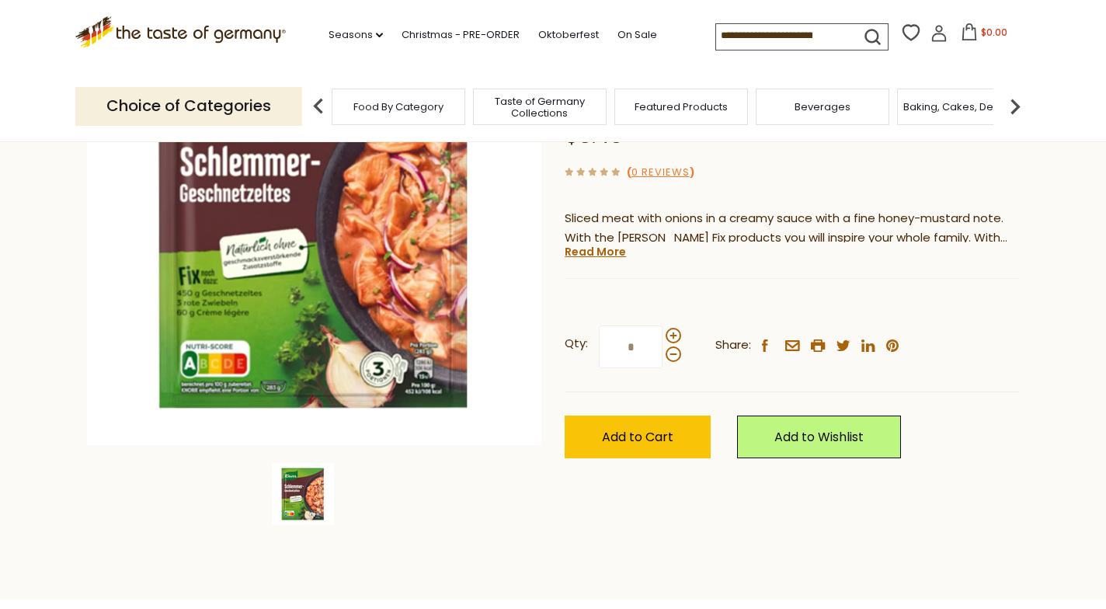
click at [634, 342] on input "*" at bounding box center [631, 346] width 64 height 43
type input "**"
click at [644, 429] on span "Add to Cart" at bounding box center [637, 437] width 71 height 18
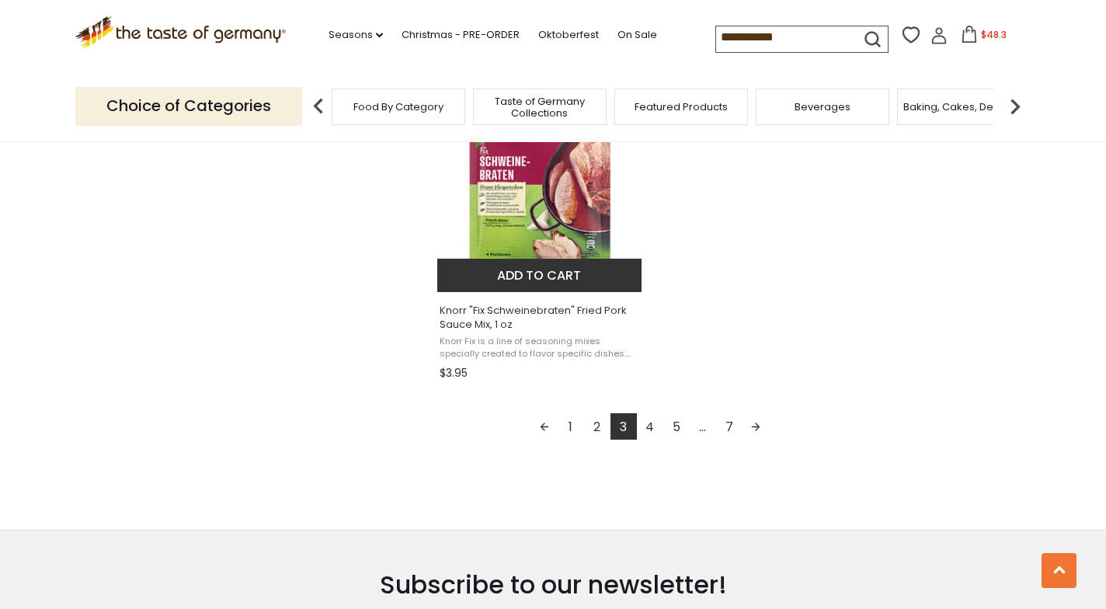
scroll to position [2750, 0]
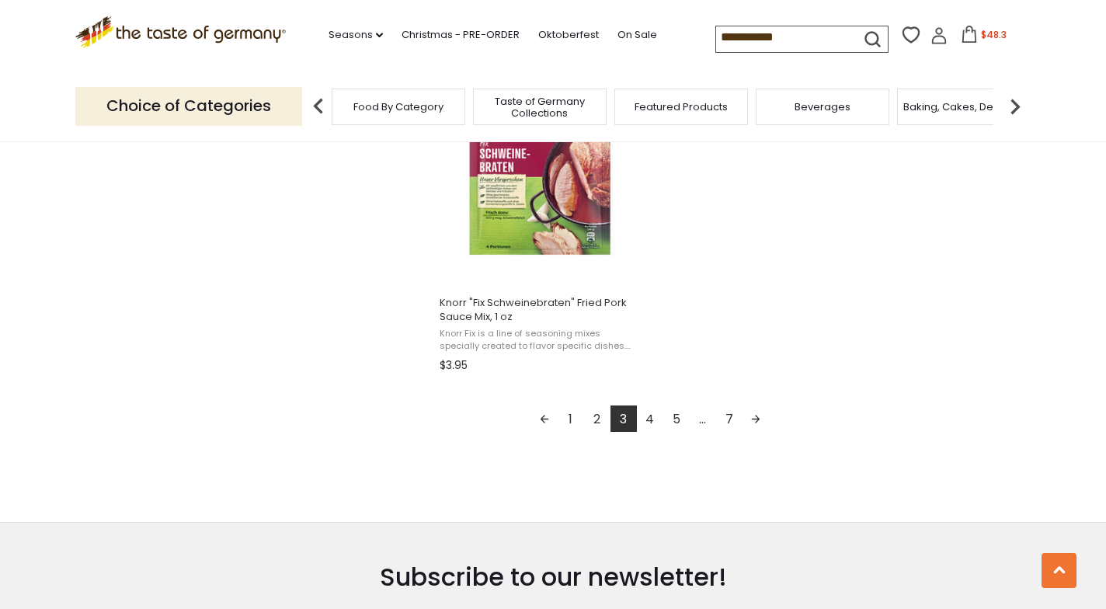
click at [648, 412] on link "4" at bounding box center [650, 418] width 26 height 26
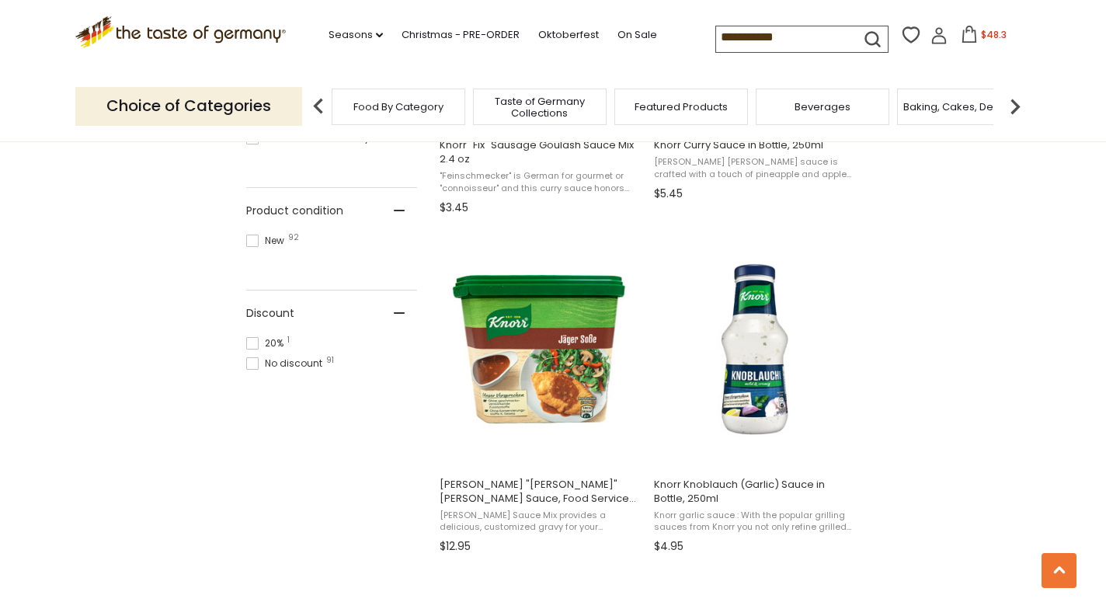
scroll to position [901, 0]
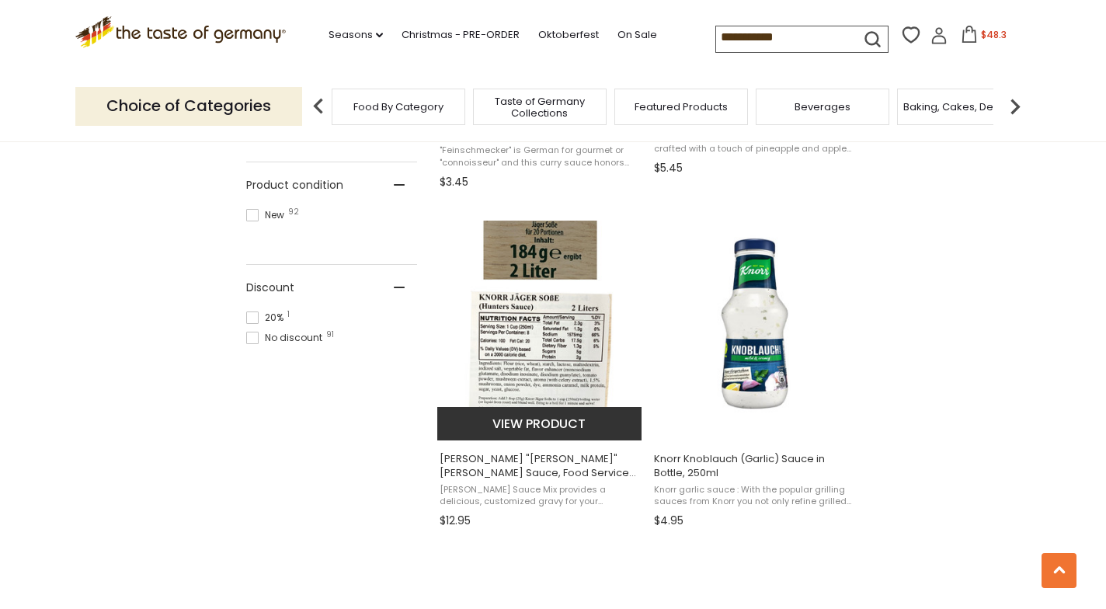
click at [533, 461] on span "Knorr "Jäger" Hunter Sauce, Food Service Size for 2 Liter Sauce" at bounding box center [539, 466] width 201 height 28
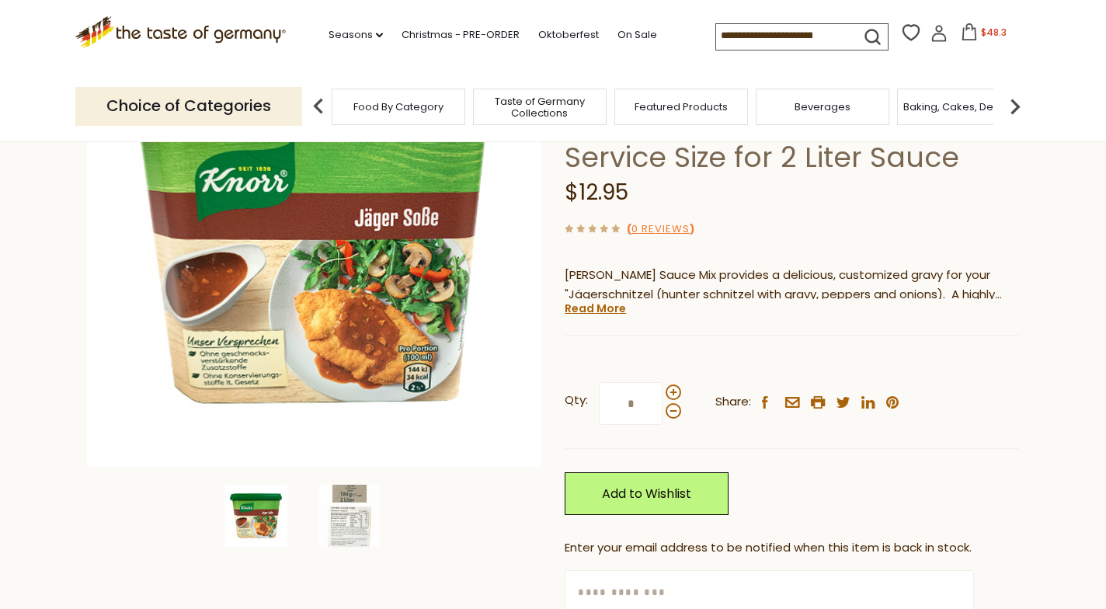
scroll to position [210, 0]
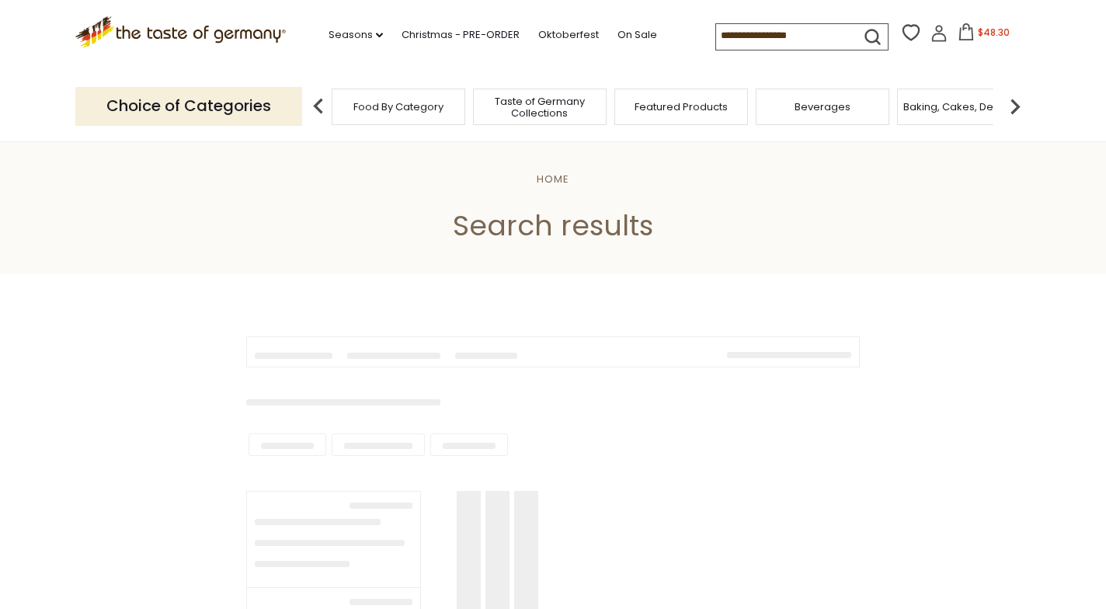
scroll to position [901, 0]
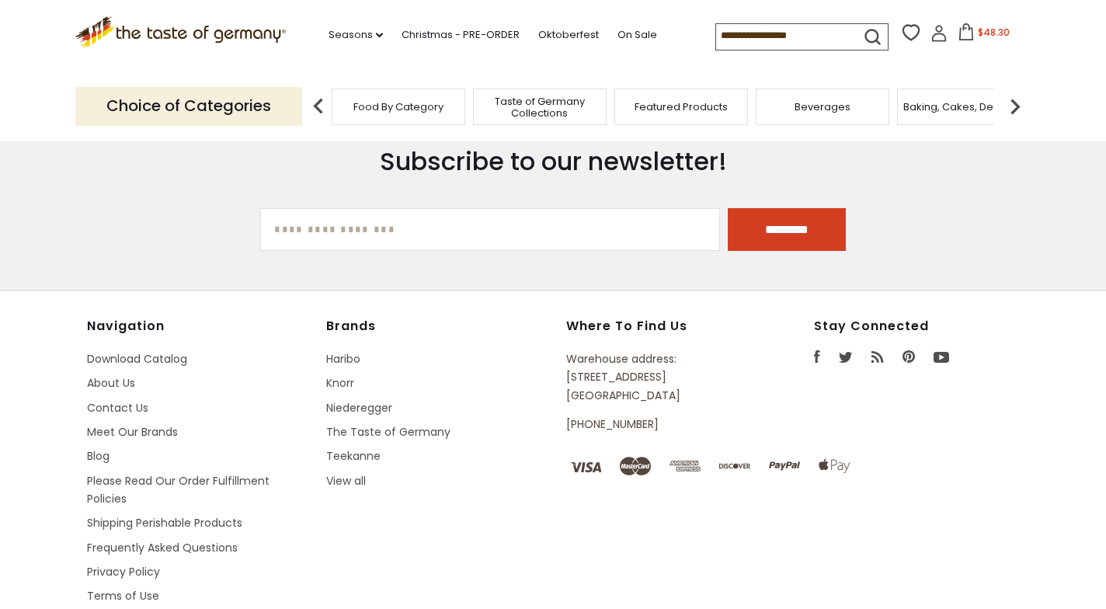
type input "**********"
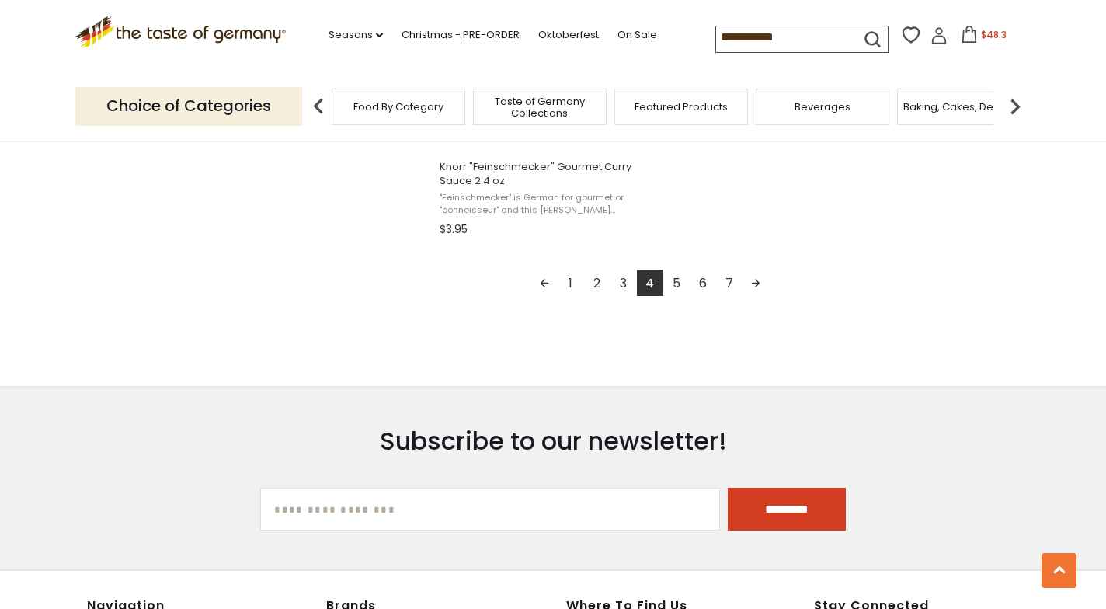
scroll to position [2888, 0]
click at [677, 273] on link "5" at bounding box center [676, 281] width 26 height 26
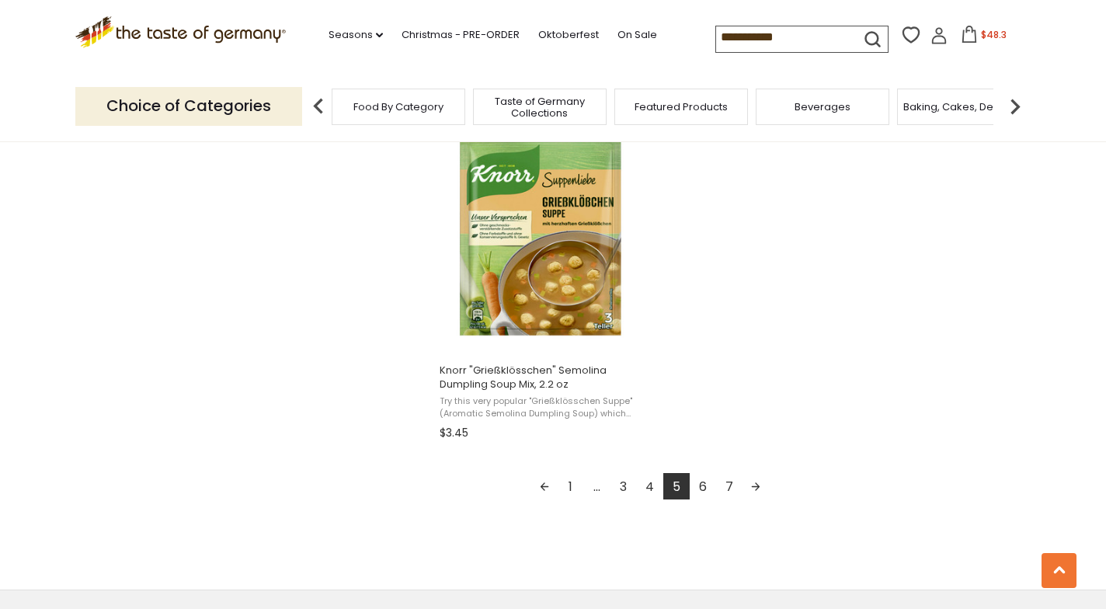
scroll to position [2703, 0]
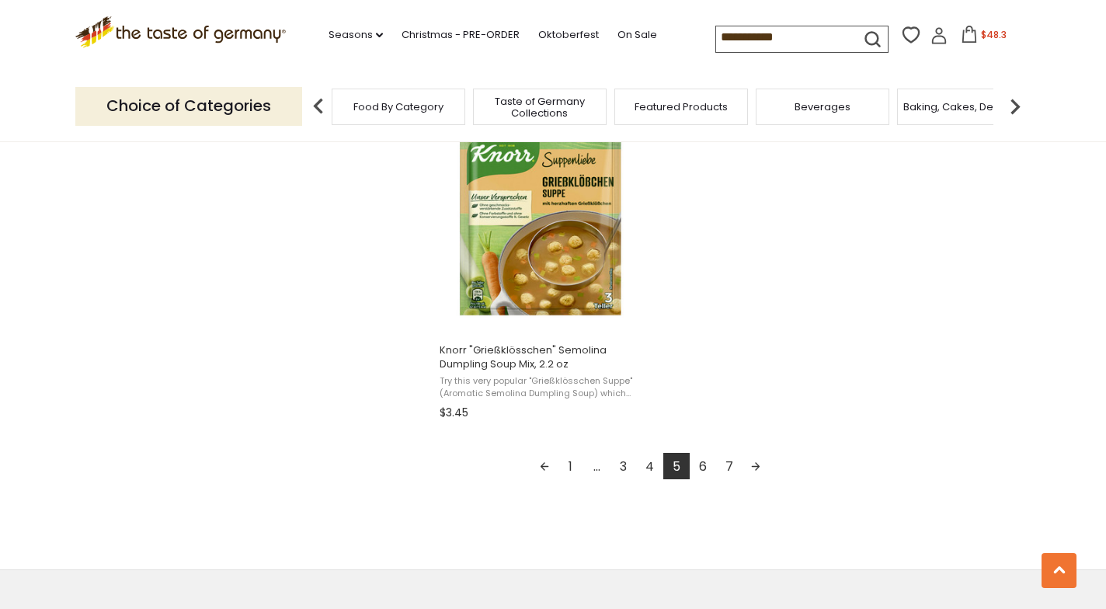
click at [704, 453] on link "6" at bounding box center [703, 466] width 26 height 26
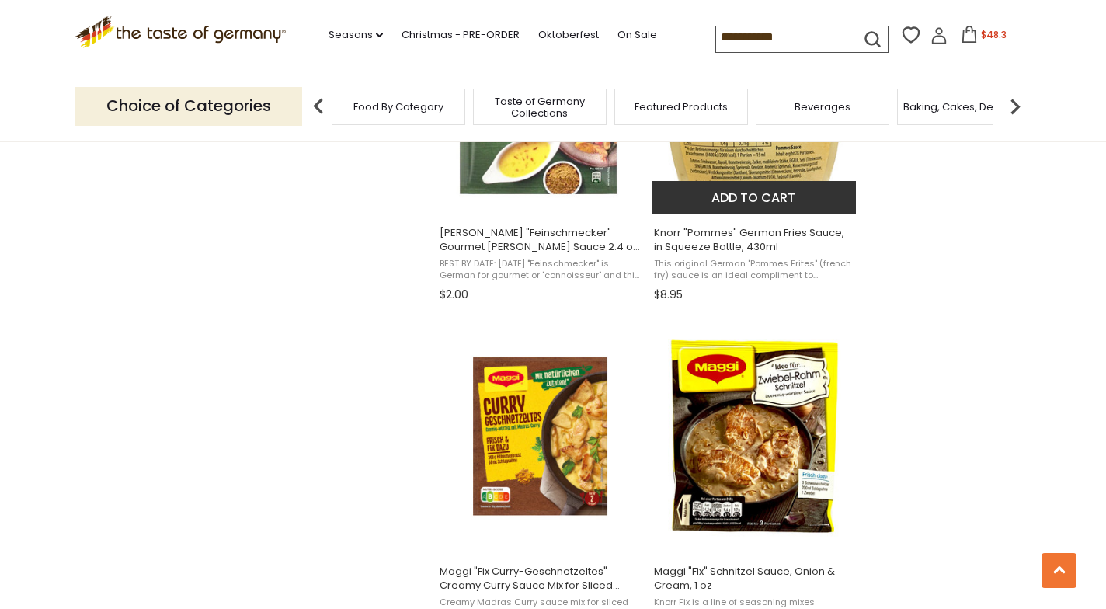
scroll to position [2145, 0]
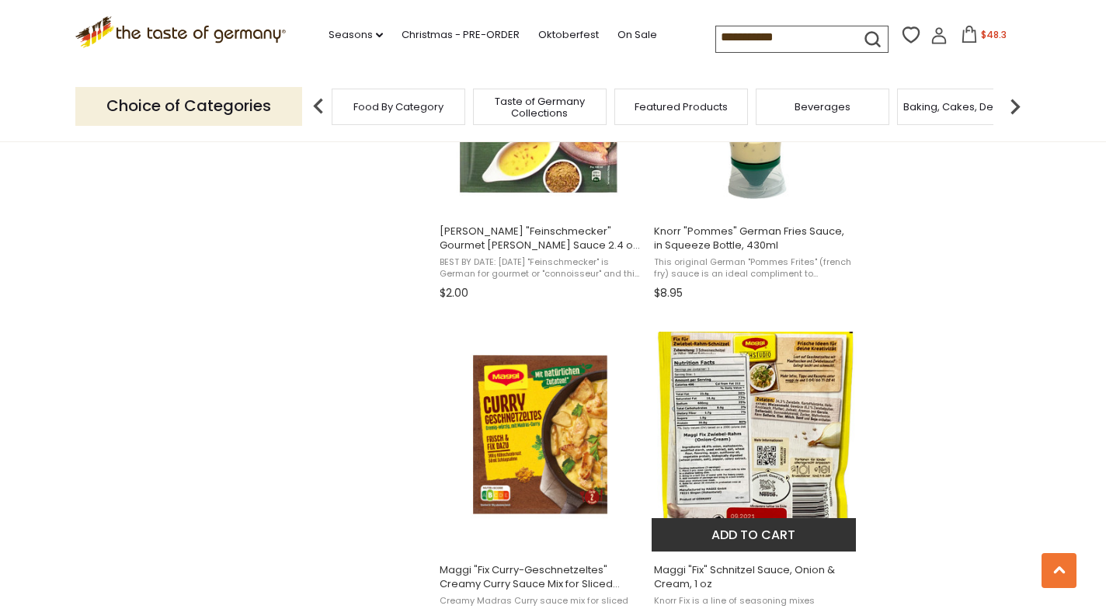
click at [763, 460] on img "Maggi" at bounding box center [754, 435] width 206 height 206
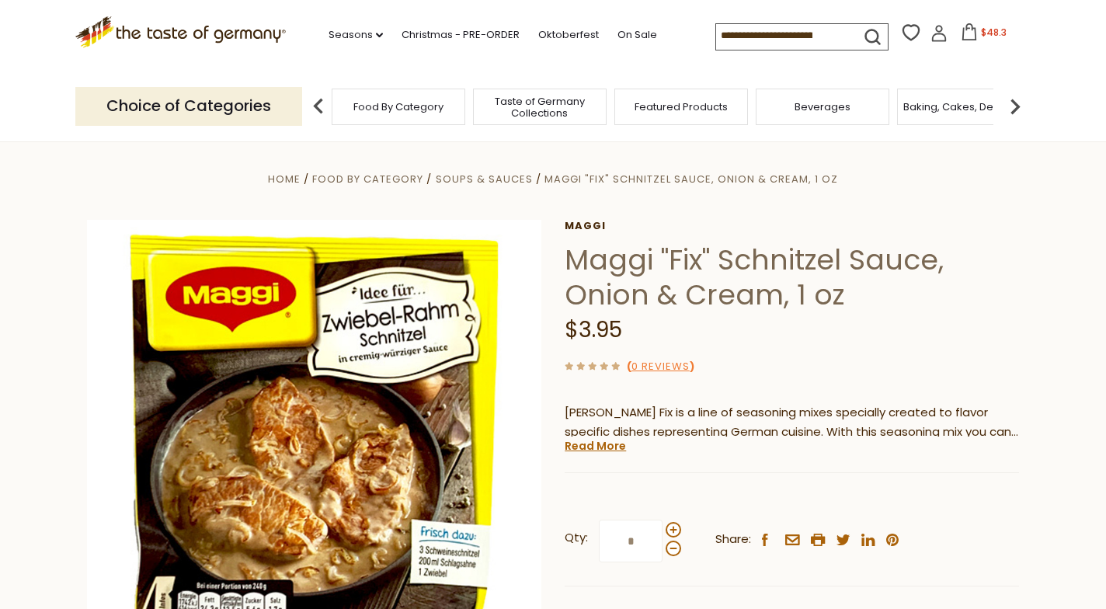
click at [633, 537] on input "*" at bounding box center [631, 540] width 64 height 43
type input "*"
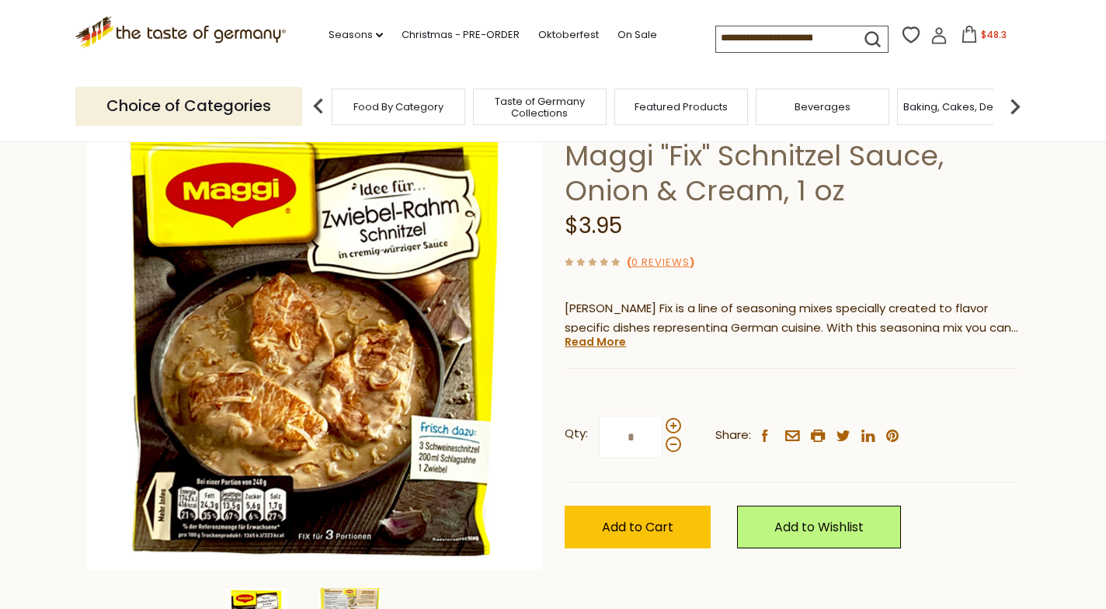
scroll to position [109, 0]
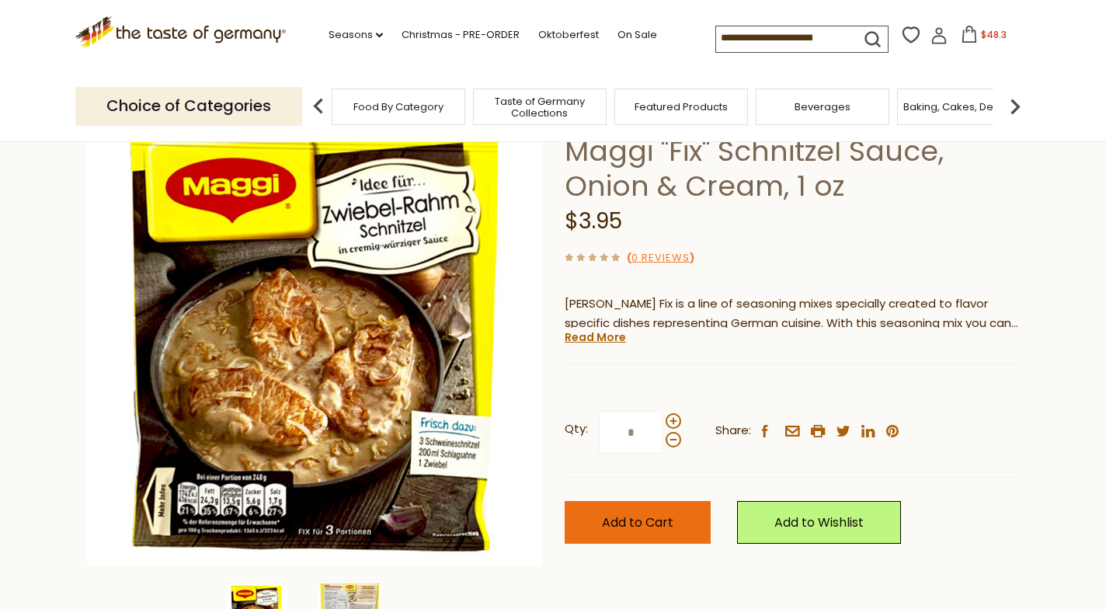
type input "*"
click at [635, 514] on span "Add to Cart" at bounding box center [637, 522] width 71 height 18
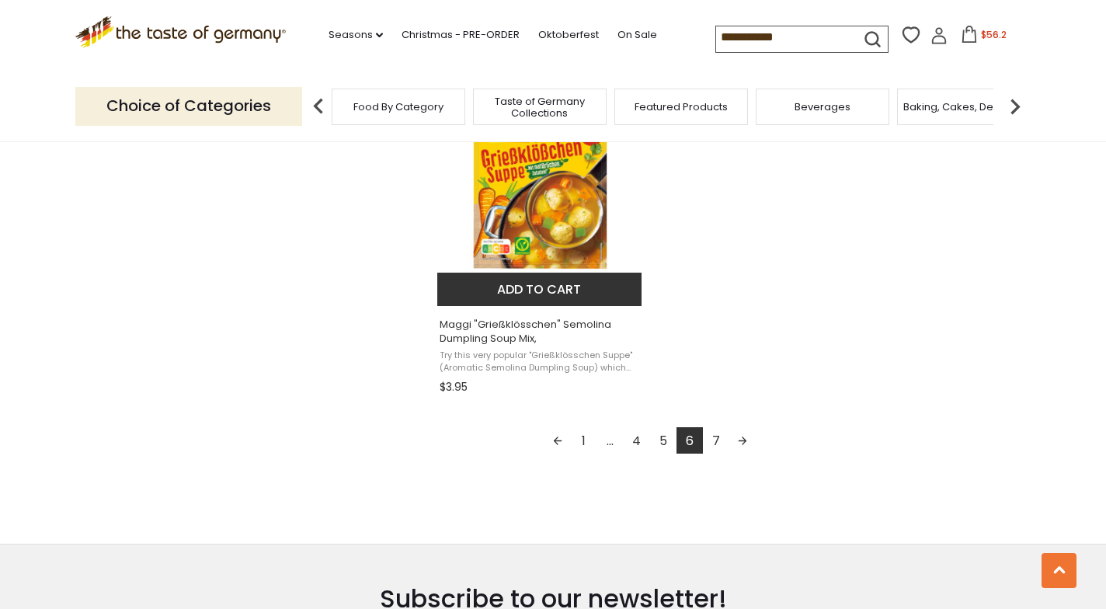
scroll to position [2748, 0]
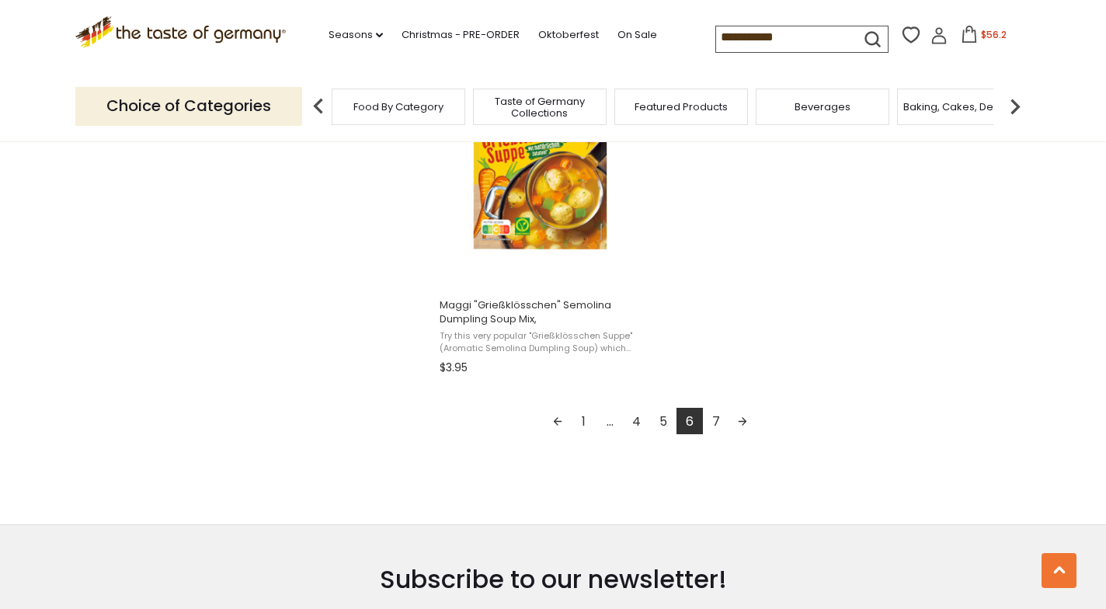
click at [714, 412] on link "7" at bounding box center [716, 421] width 26 height 26
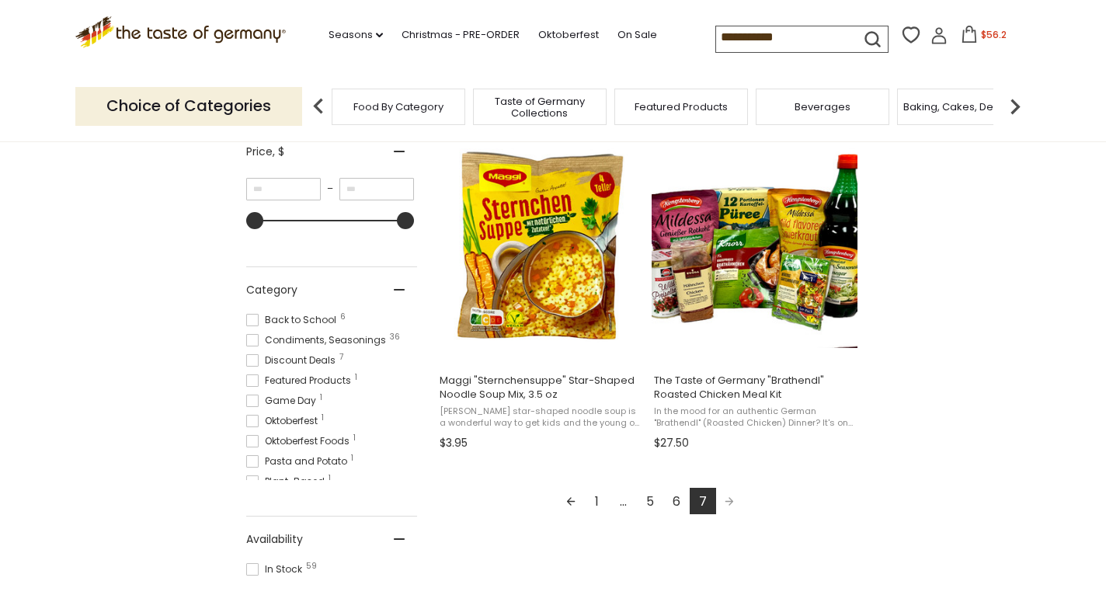
scroll to position [305, 0]
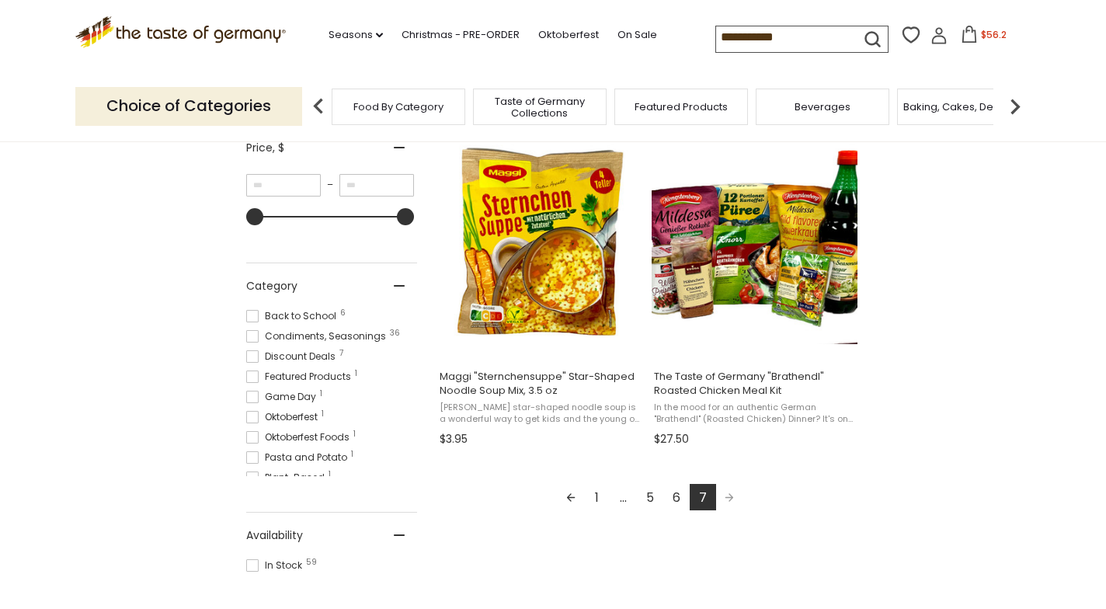
click at [598, 494] on link "1" at bounding box center [597, 497] width 26 height 26
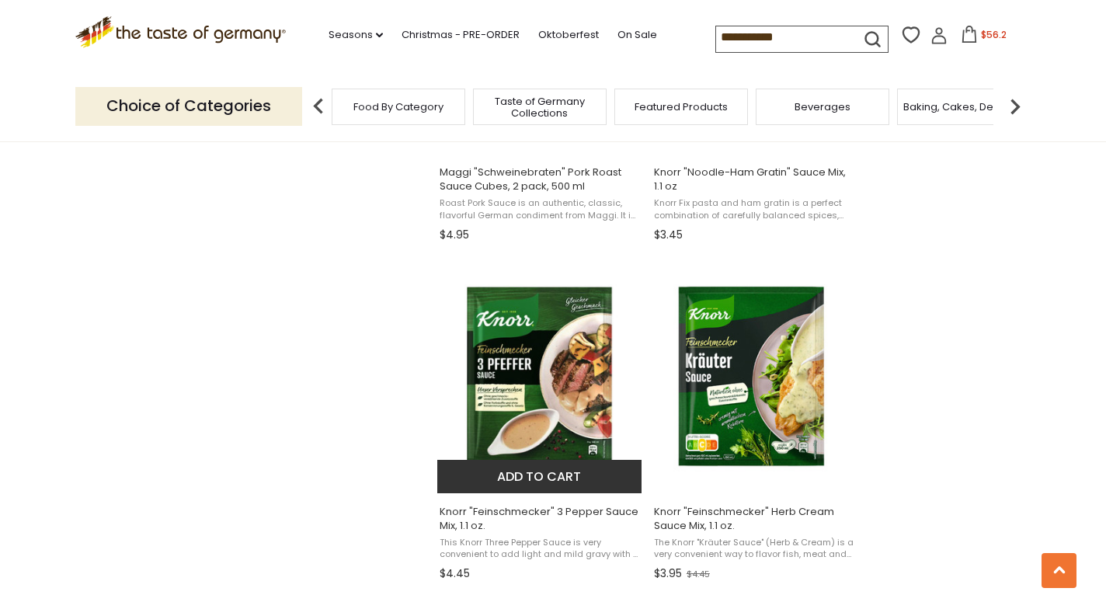
scroll to position [1871, 0]
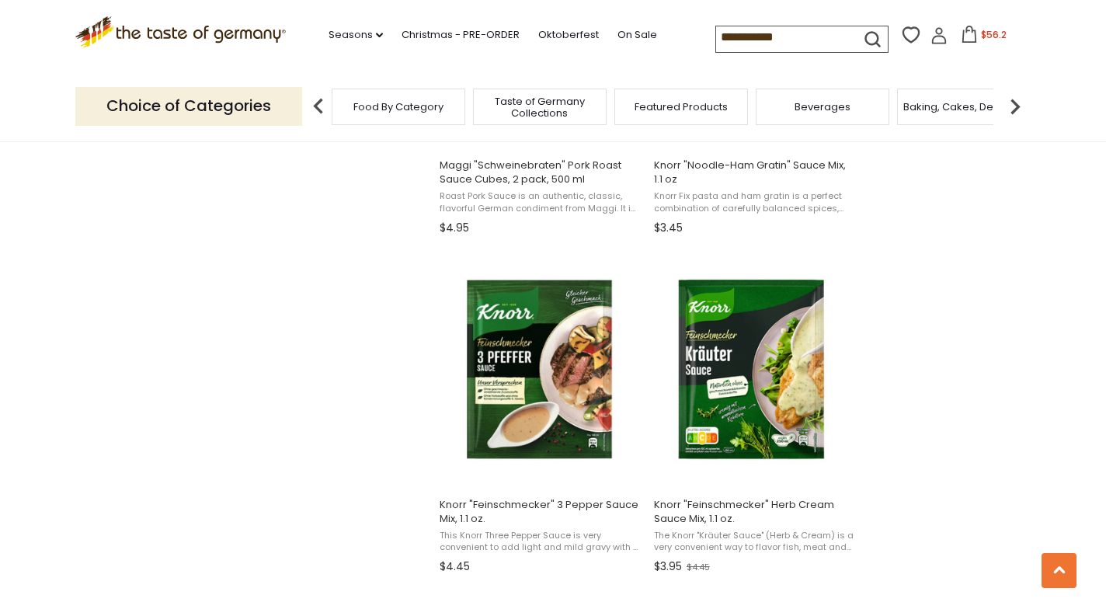
click at [731, 38] on input "**********" at bounding box center [781, 37] width 131 height 22
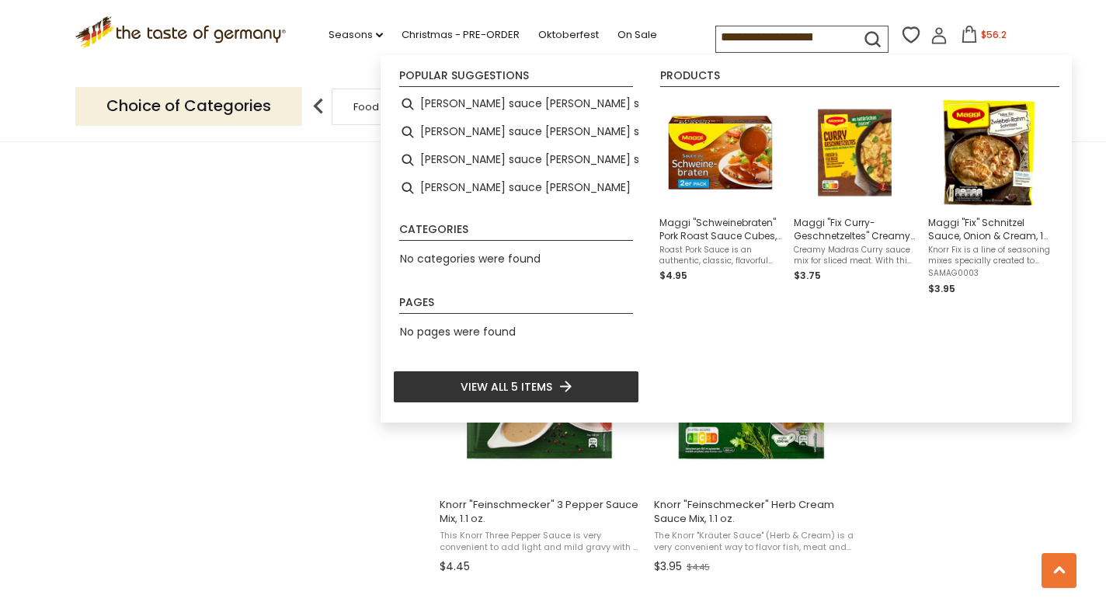
type input "**********"
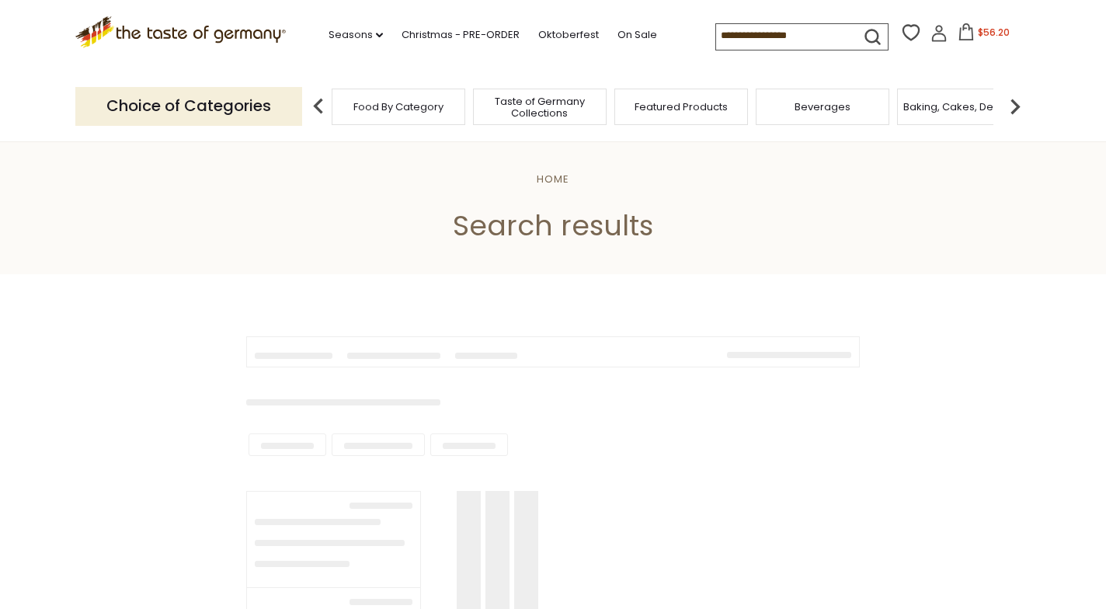
type input "**********"
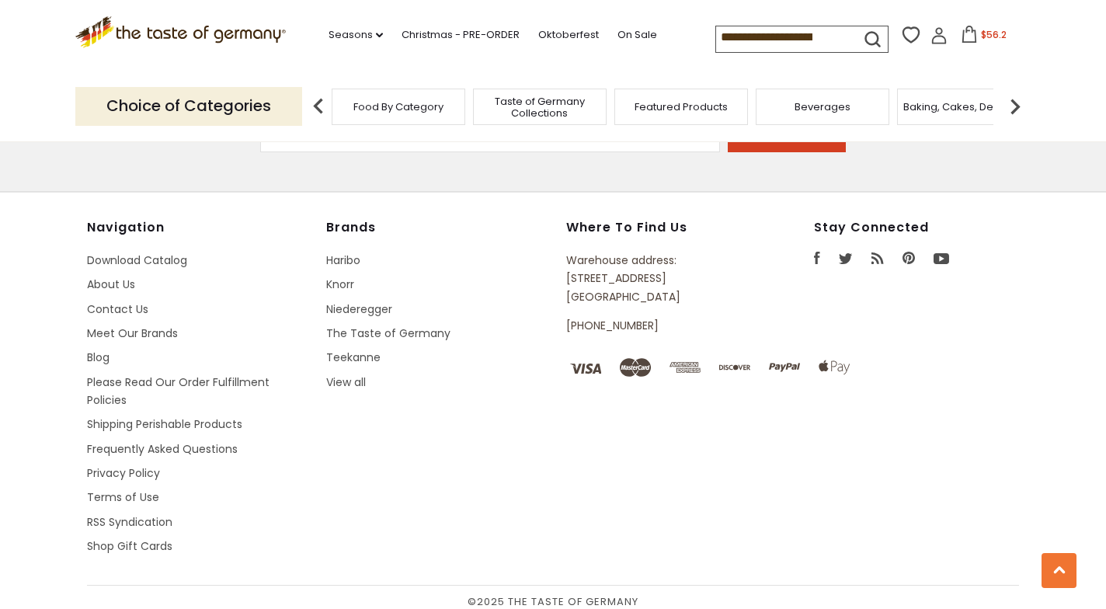
scroll to position [1540, 0]
click at [145, 254] on link "Download Catalog" at bounding box center [137, 260] width 100 height 16
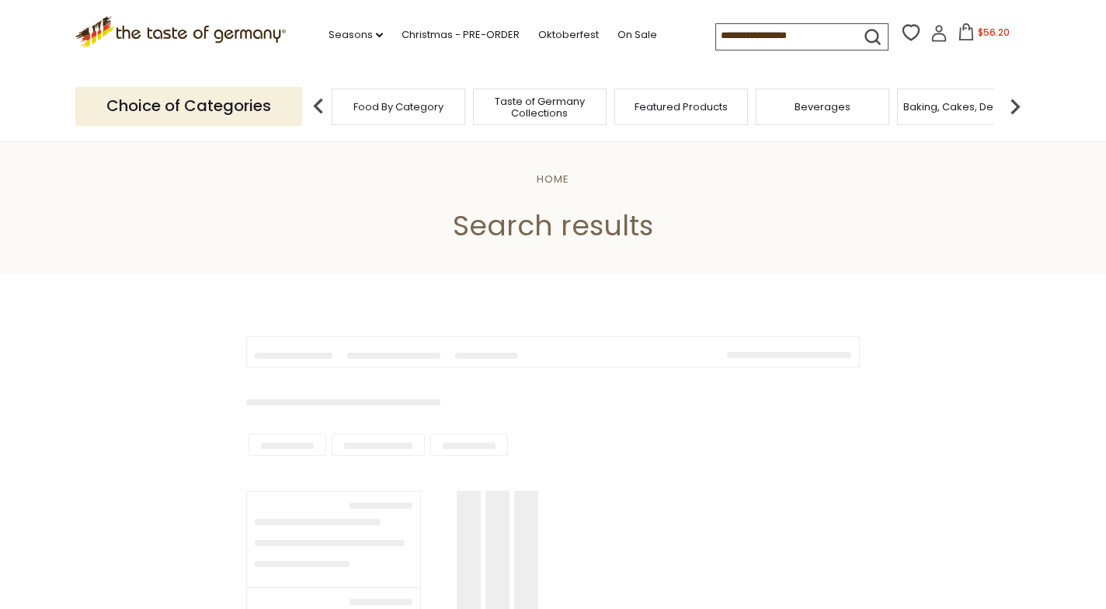
type input "**********"
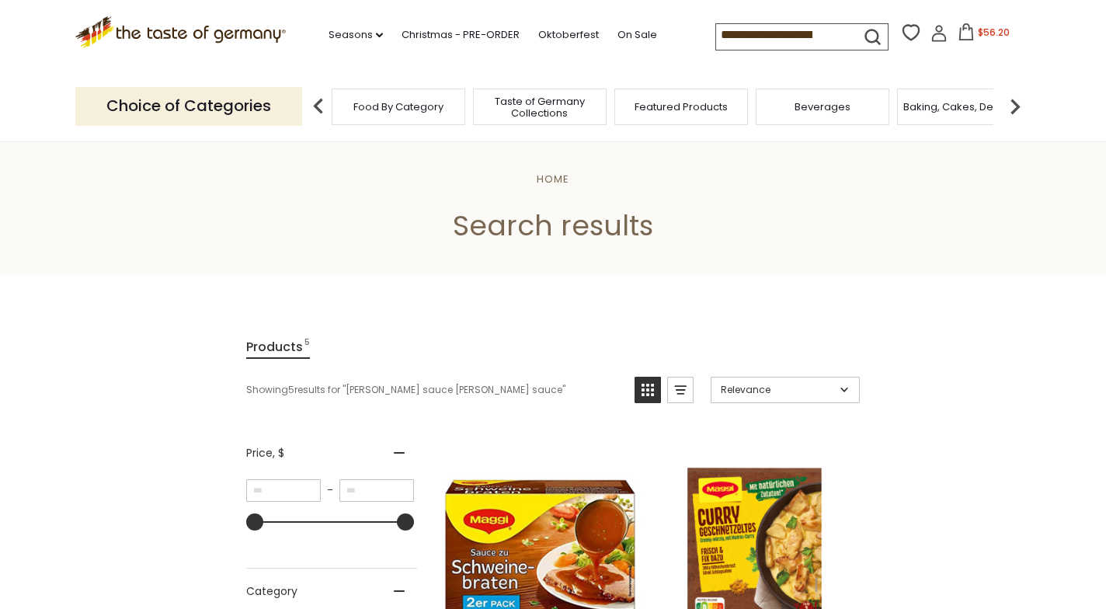
scroll to position [1540, 0]
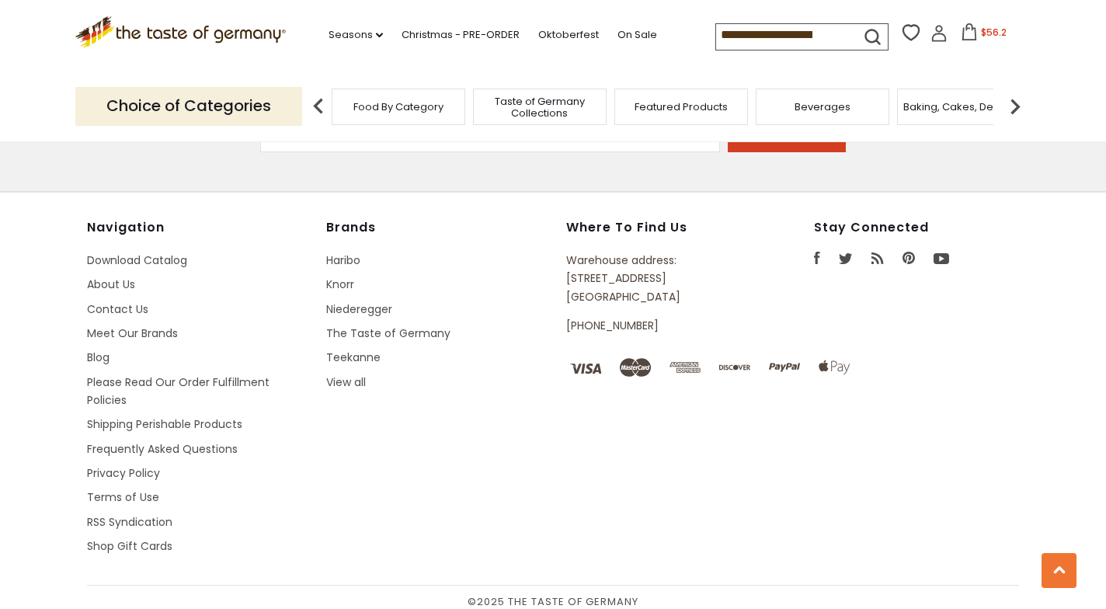
click at [981, 30] on span "$56.2" at bounding box center [994, 32] width 26 height 13
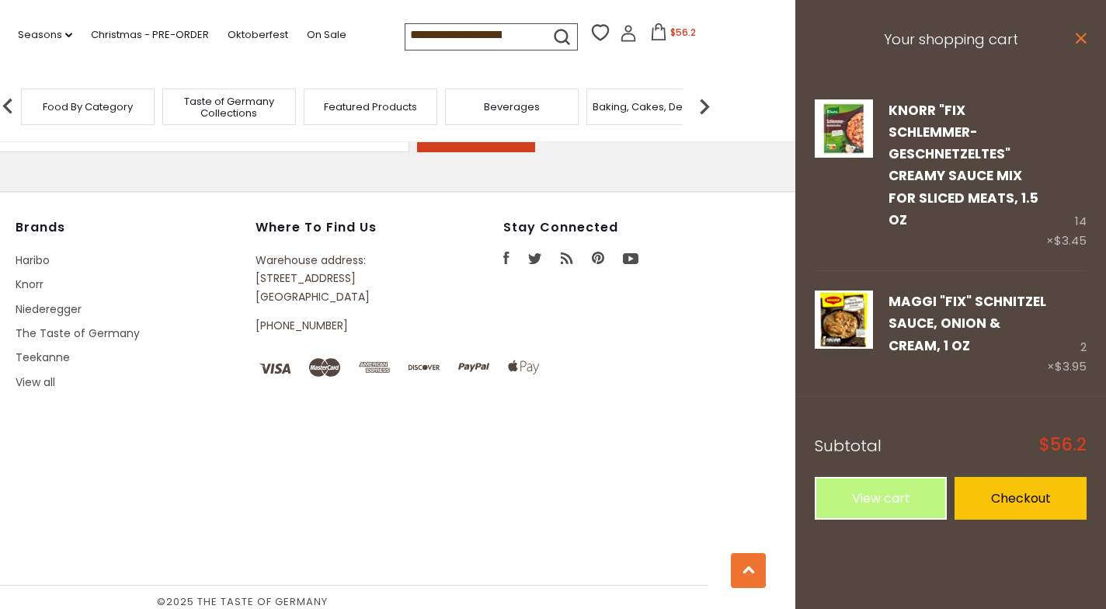
click at [1079, 36] on icon at bounding box center [1080, 38] width 11 height 11
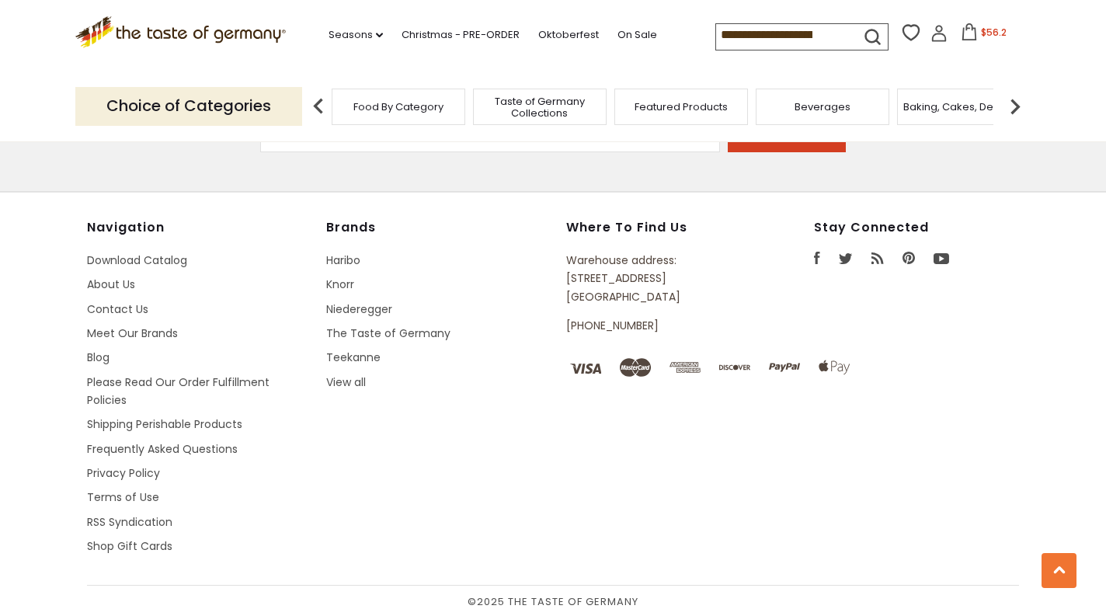
click at [961, 31] on icon at bounding box center [969, 31] width 17 height 17
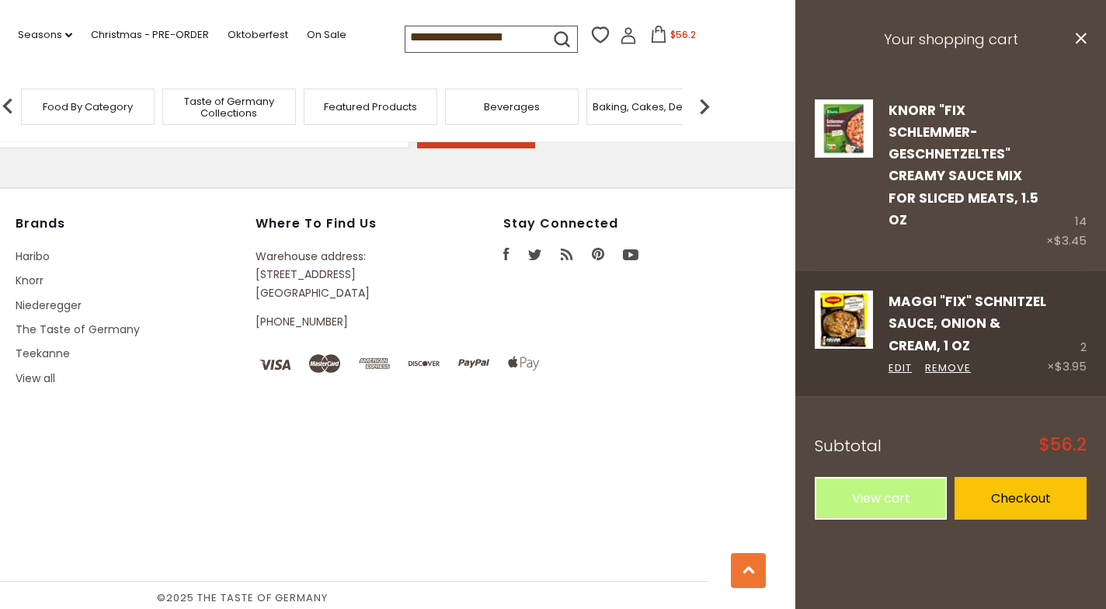
scroll to position [1543, 0]
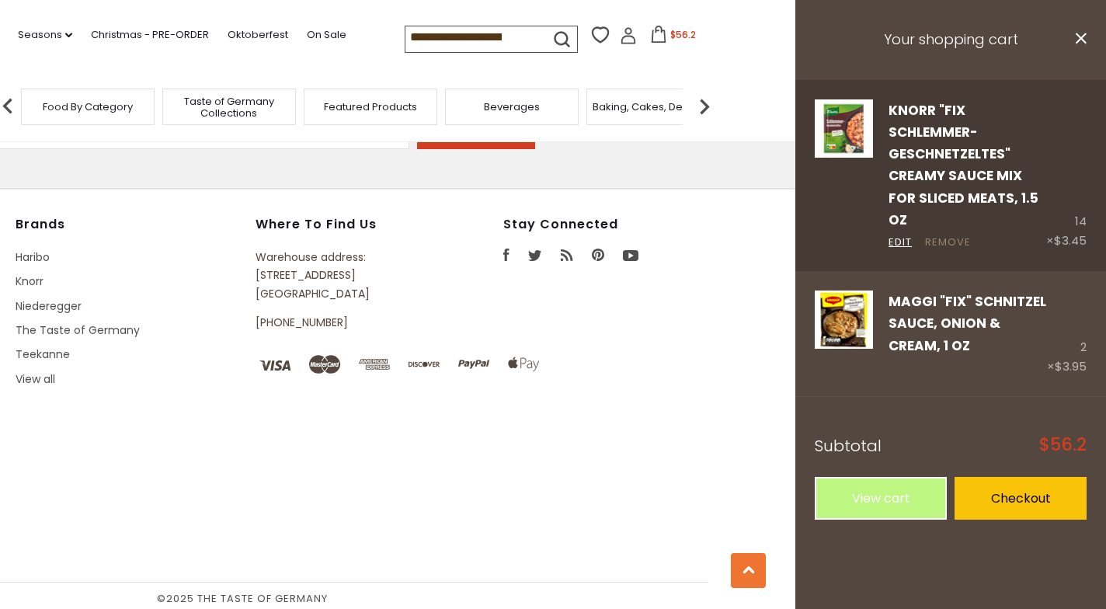
click at [944, 235] on link "Remove" at bounding box center [948, 243] width 46 height 16
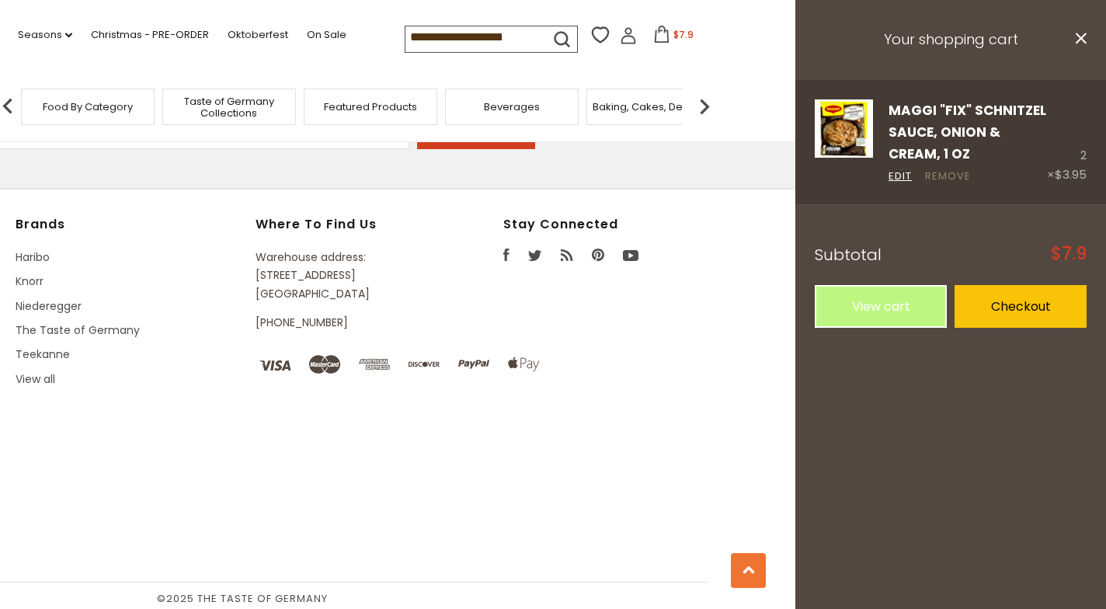
click at [942, 172] on link "Remove" at bounding box center [948, 176] width 46 height 16
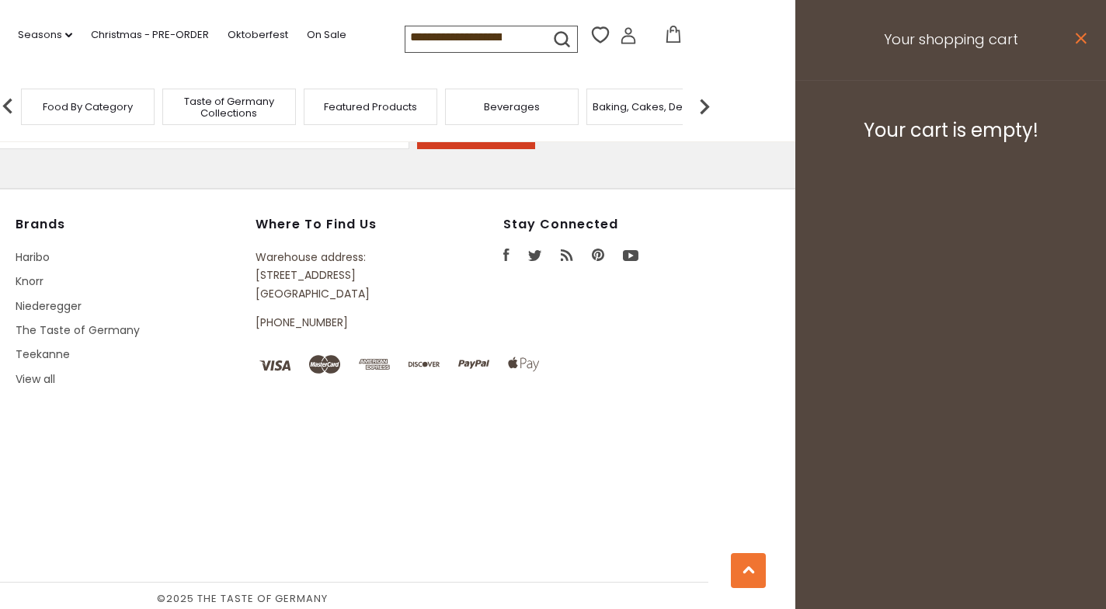
click at [1083, 33] on icon "close" at bounding box center [1081, 39] width 12 height 12
